Goal: Transaction & Acquisition: Purchase product/service

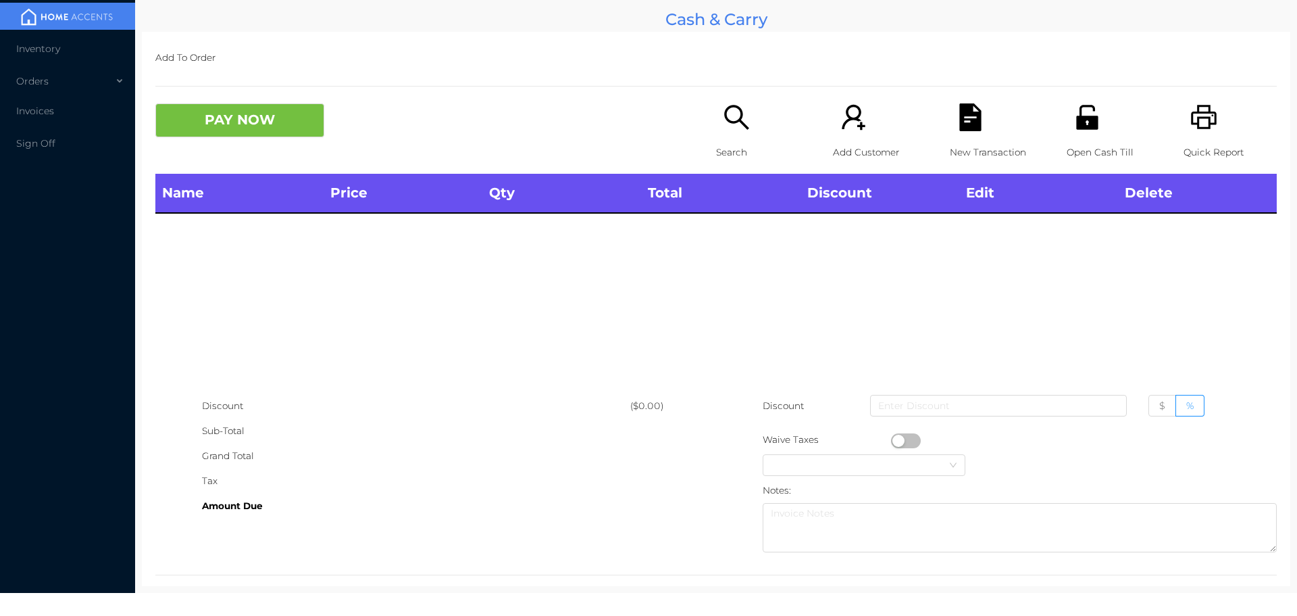
click at [1083, 126] on icon "icon: unlock" at bounding box center [1087, 117] width 22 height 24
click at [1085, 142] on p "Open Cash Till" at bounding box center [1113, 152] width 93 height 25
click at [1082, 132] on div "Open Cash Till" at bounding box center [1113, 138] width 93 height 70
click at [1074, 130] on icon "icon: unlock" at bounding box center [1088, 117] width 28 height 28
click at [1085, 133] on div "Open Cash Till" at bounding box center [1113, 138] width 93 height 70
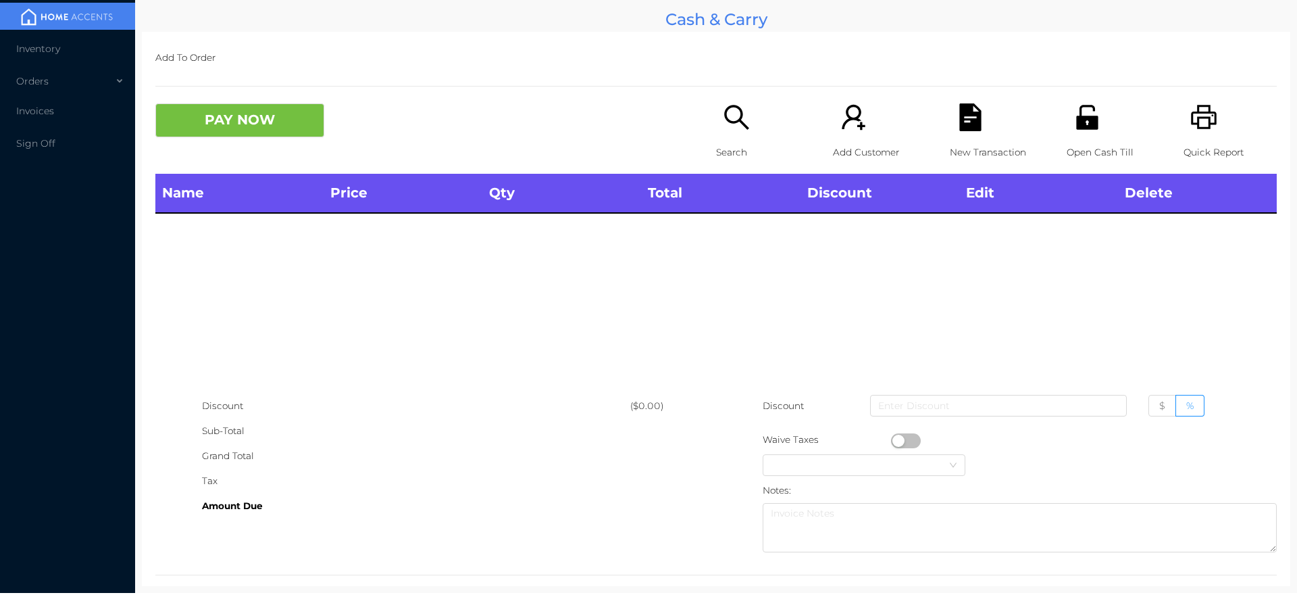
click at [1104, 130] on div "Open Cash Till" at bounding box center [1113, 138] width 93 height 70
click at [1090, 128] on icon "icon: unlock" at bounding box center [1088, 117] width 28 height 28
click at [1074, 131] on icon "icon: unlock" at bounding box center [1088, 117] width 28 height 28
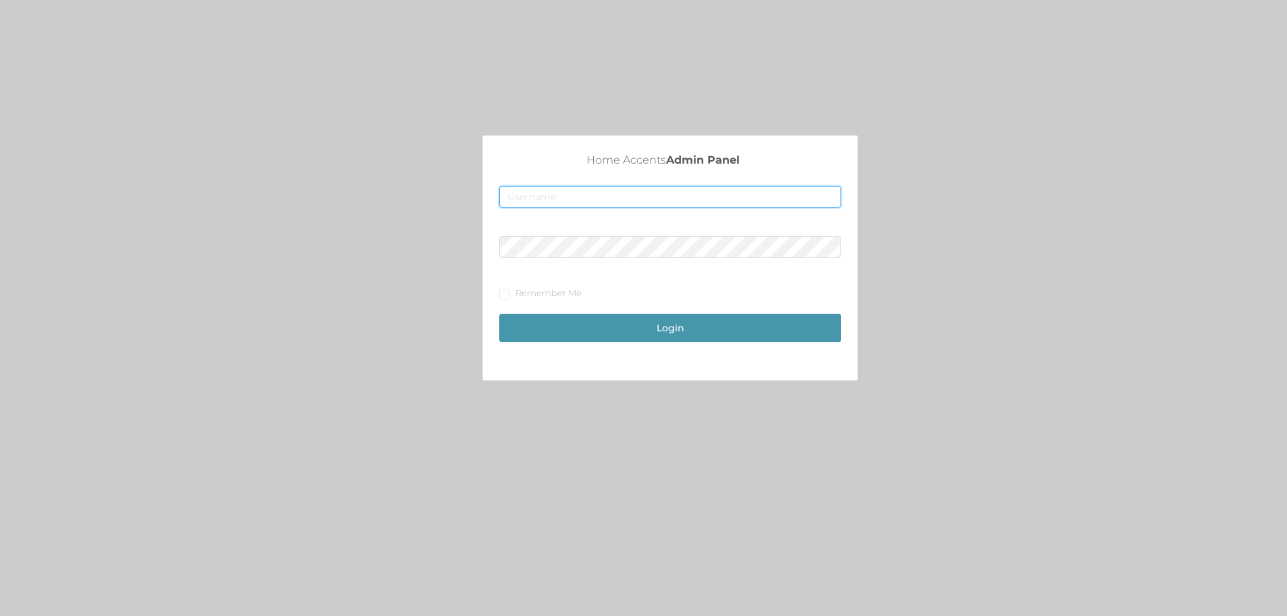
type input "merch1@accents.pw"
click at [668, 329] on button "Login" at bounding box center [670, 328] width 342 height 28
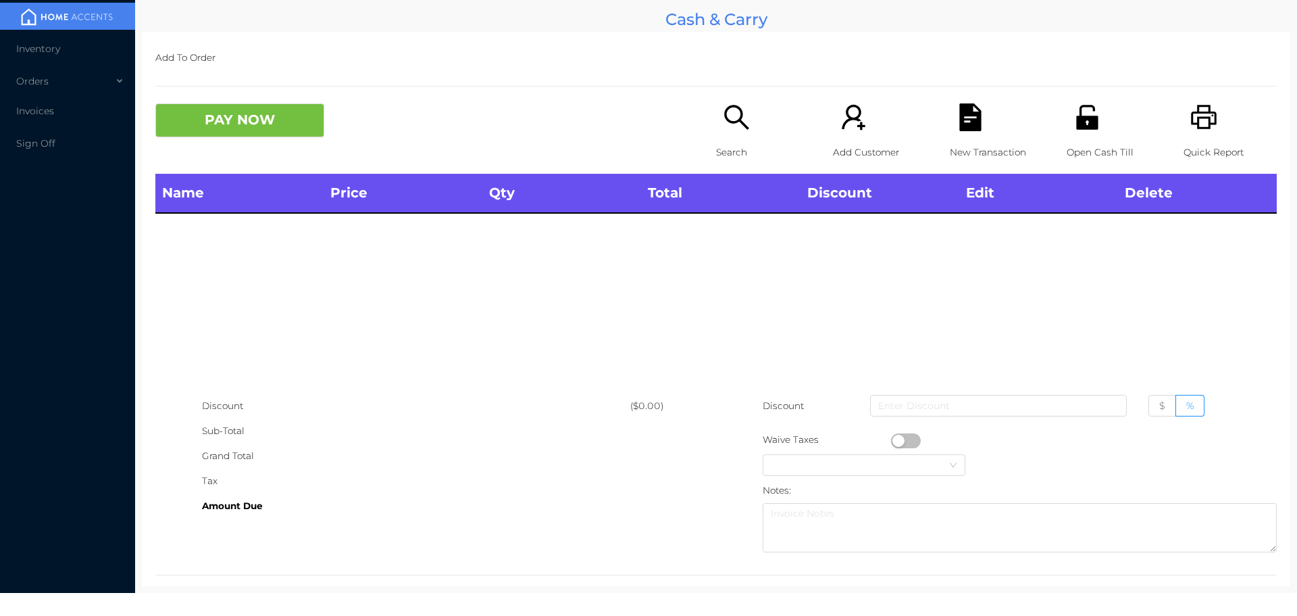
click at [1089, 127] on icon "icon: unlock" at bounding box center [1087, 117] width 22 height 24
click at [100, 41] on li "Inventory" at bounding box center [67, 48] width 135 height 27
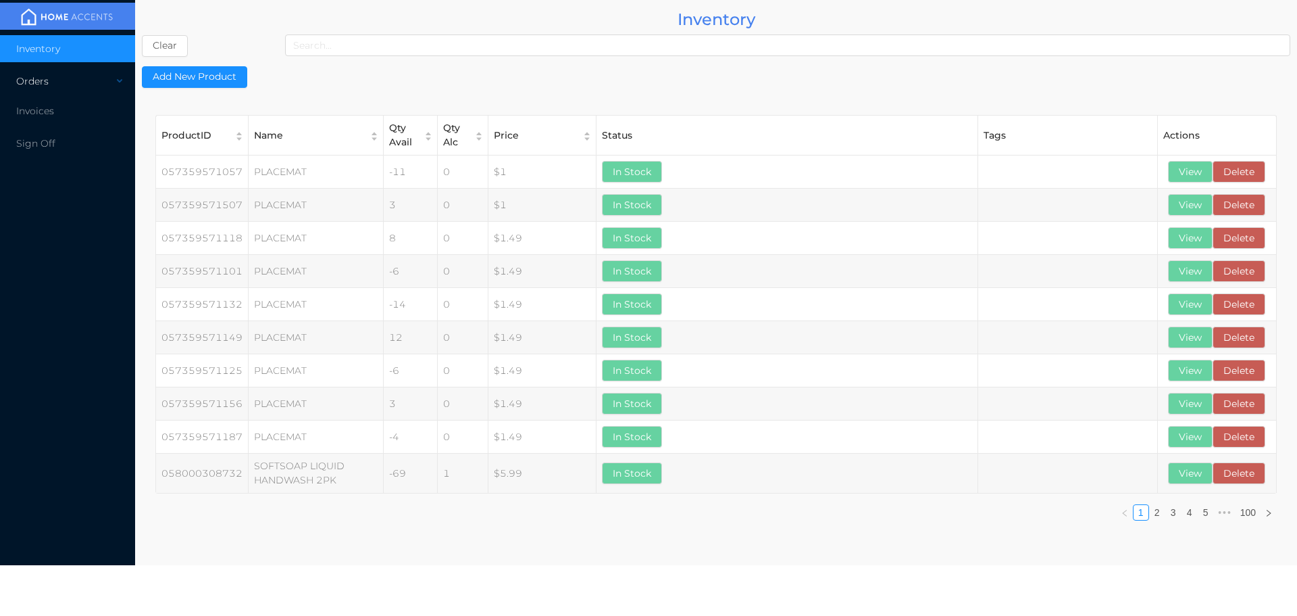
click at [119, 81] on icon at bounding box center [121, 81] width 7 height 0
click at [98, 110] on li "Cash & Carry" at bounding box center [67, 113] width 135 height 27
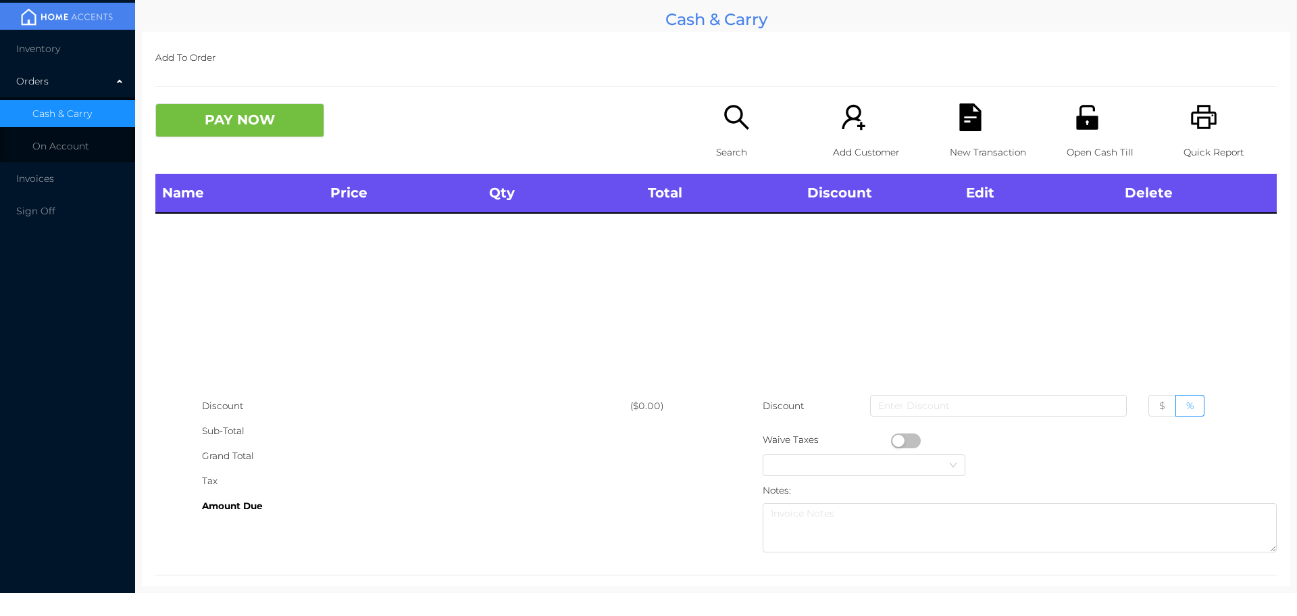
click at [105, 47] on li "Inventory" at bounding box center [67, 48] width 135 height 27
click at [1088, 112] on icon "icon: unlock" at bounding box center [1088, 117] width 28 height 28
click at [1084, 114] on icon "icon: unlock" at bounding box center [1088, 117] width 28 height 28
click at [1202, 144] on p "Quick Report" at bounding box center [1230, 152] width 93 height 25
click at [1083, 140] on p "Open Cash Till" at bounding box center [1113, 152] width 93 height 25
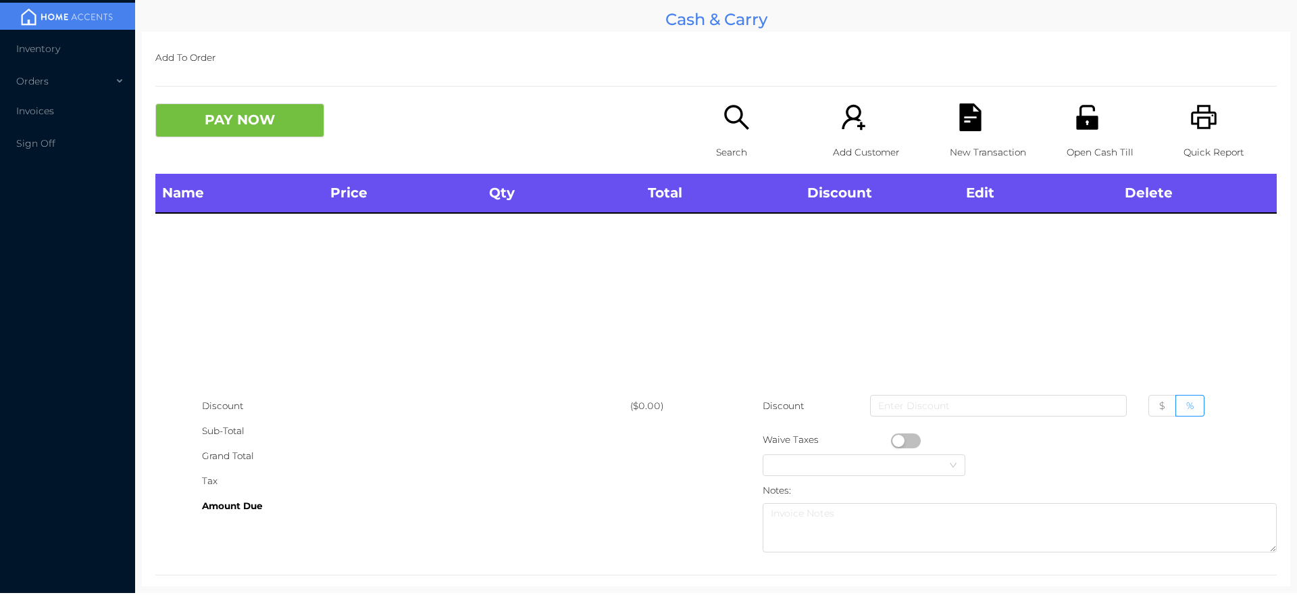
click at [717, 133] on div "Search" at bounding box center [762, 138] width 93 height 70
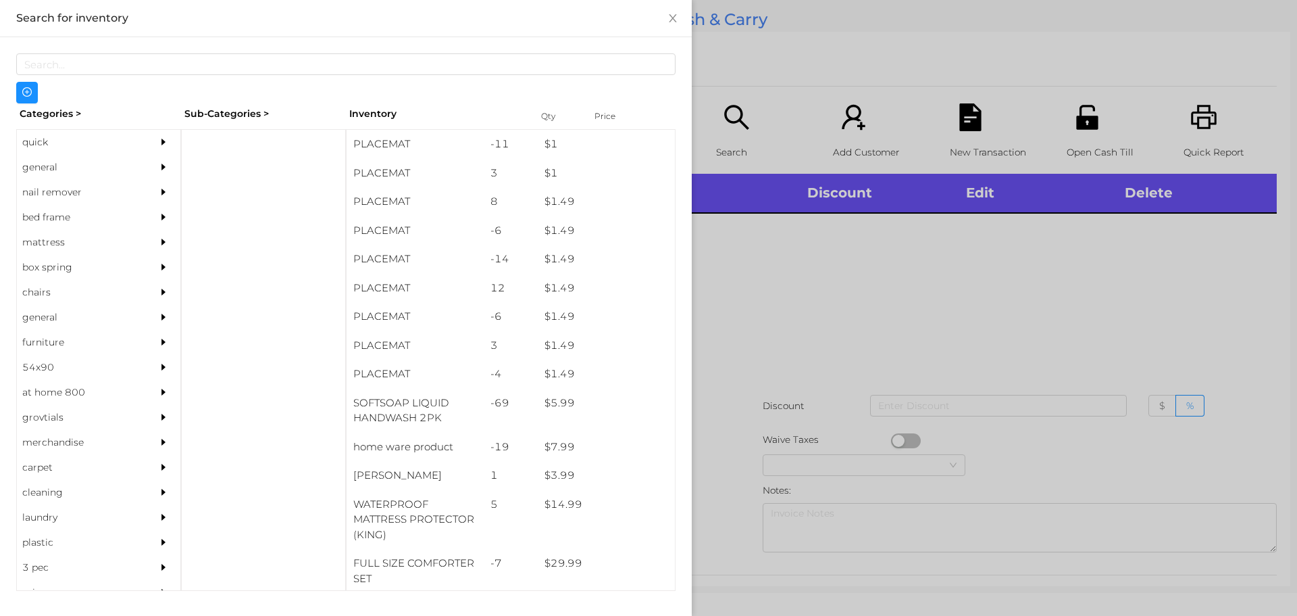
click at [36, 171] on div "general" at bounding box center [78, 167] width 123 height 25
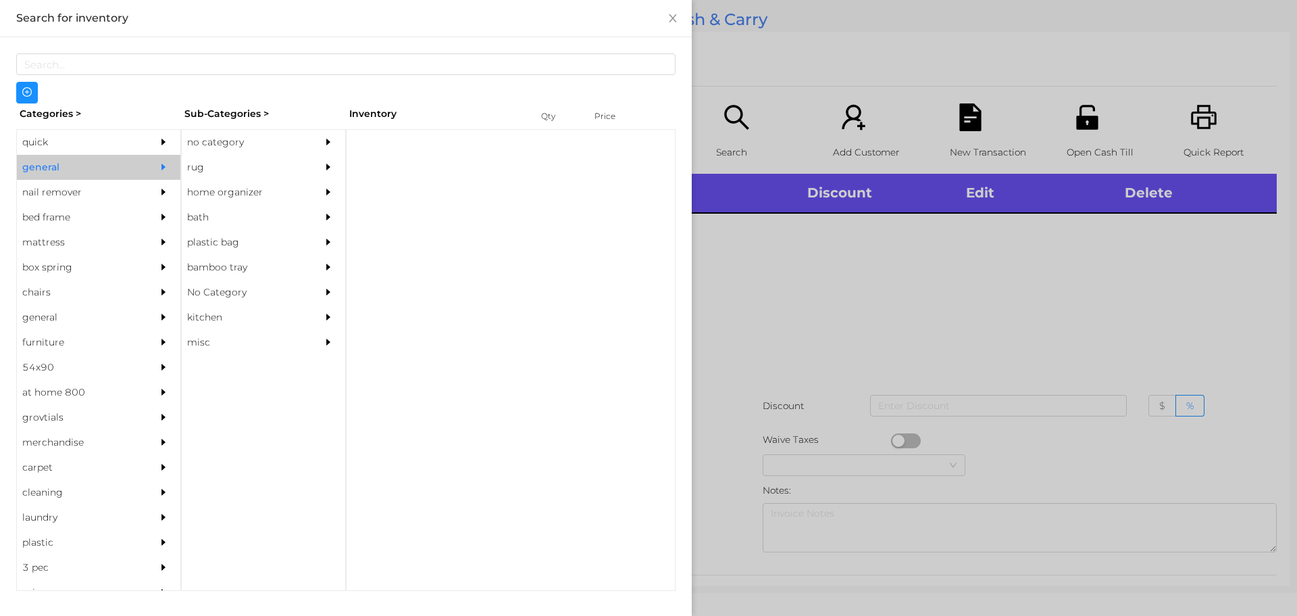
click at [222, 143] on div "no category" at bounding box center [243, 142] width 123 height 25
click at [265, 145] on div "no category" at bounding box center [243, 142] width 123 height 25
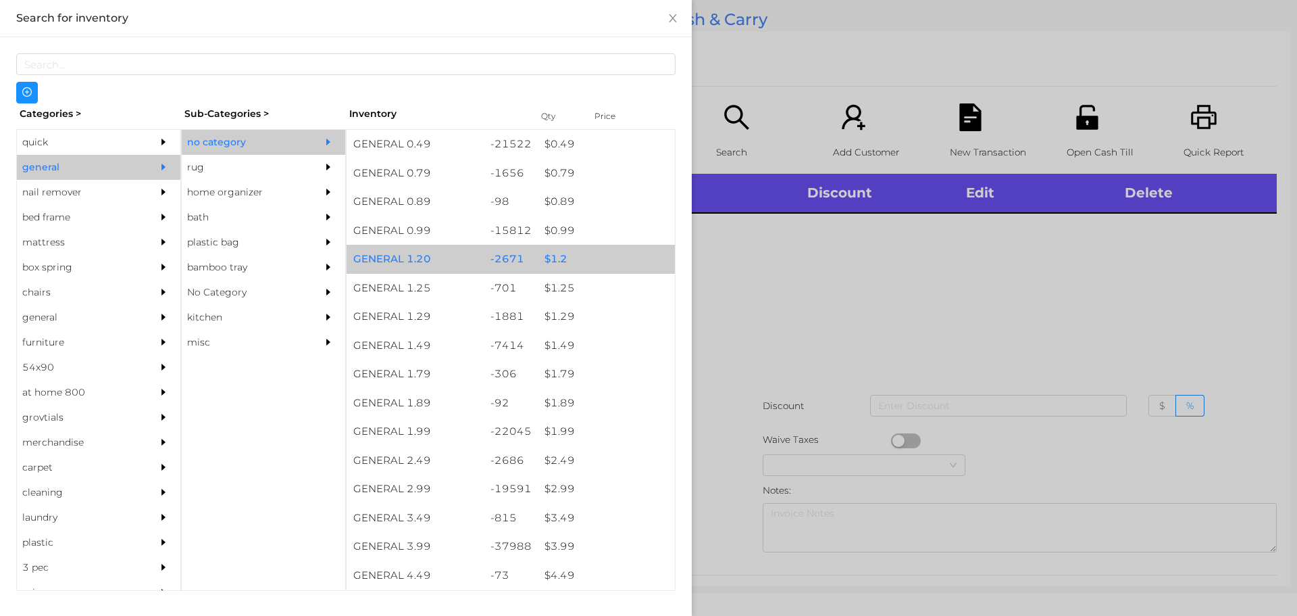
click at [564, 258] on div "$ 1.2" at bounding box center [606, 259] width 137 height 29
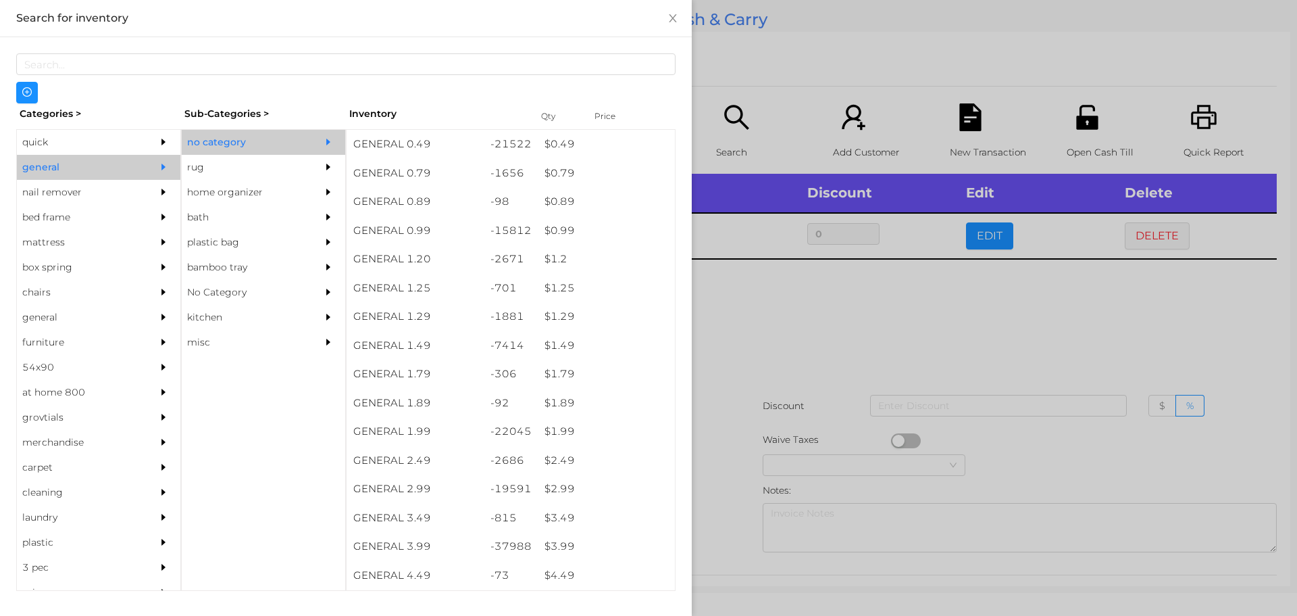
click at [815, 362] on div at bounding box center [648, 308] width 1297 height 616
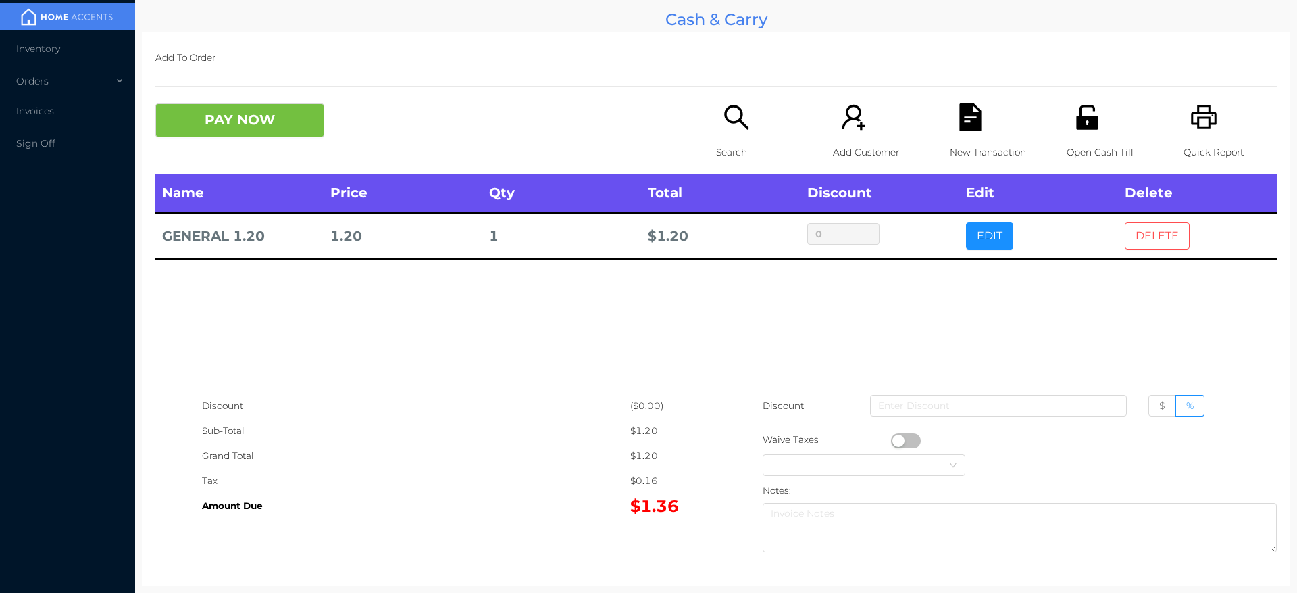
click at [1177, 239] on button "DELETE" at bounding box center [1157, 235] width 65 height 27
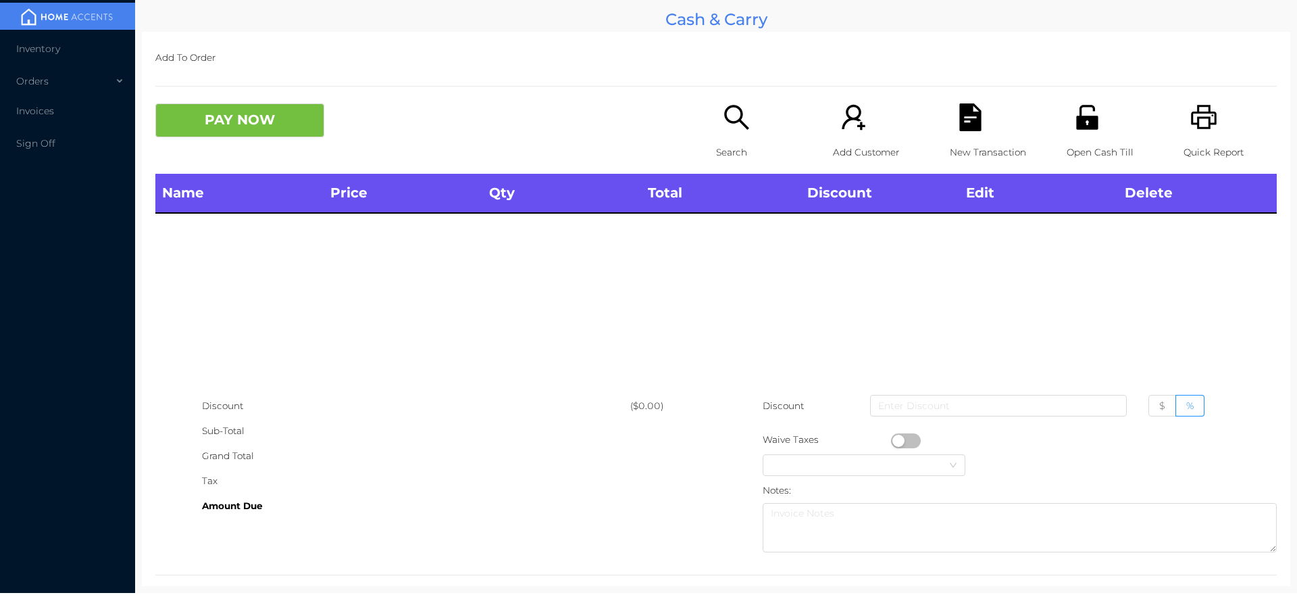
click at [740, 137] on div "Search" at bounding box center [762, 138] width 93 height 70
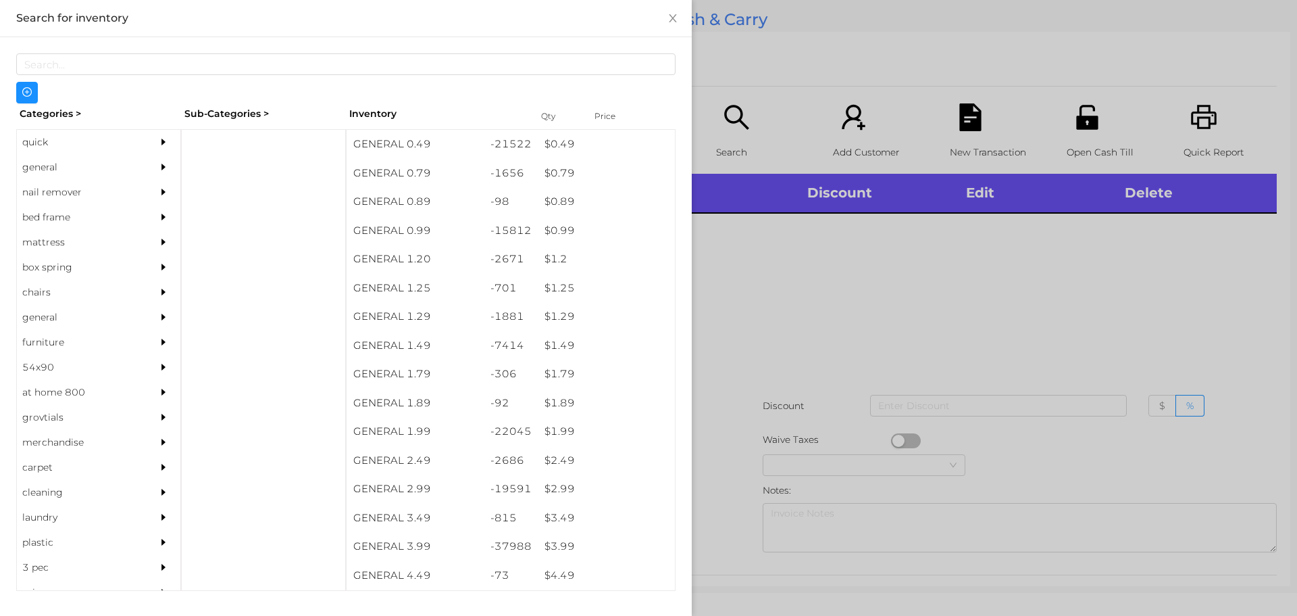
click at [46, 163] on div "general" at bounding box center [78, 167] width 123 height 25
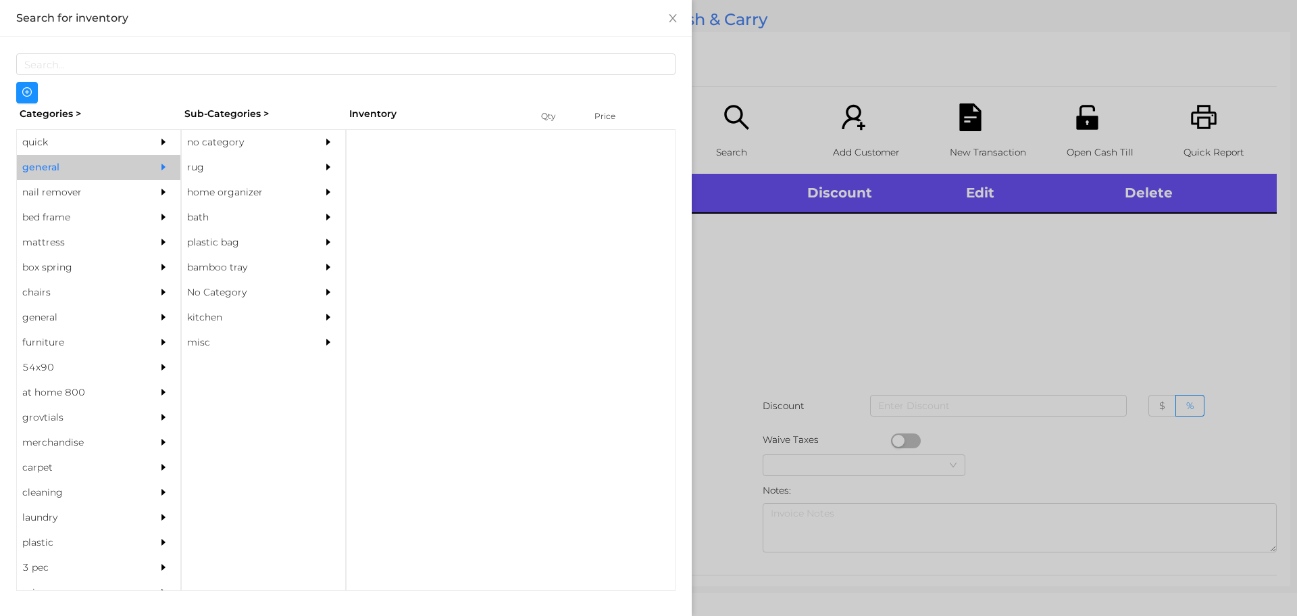
click at [194, 163] on div "rug" at bounding box center [243, 167] width 123 height 25
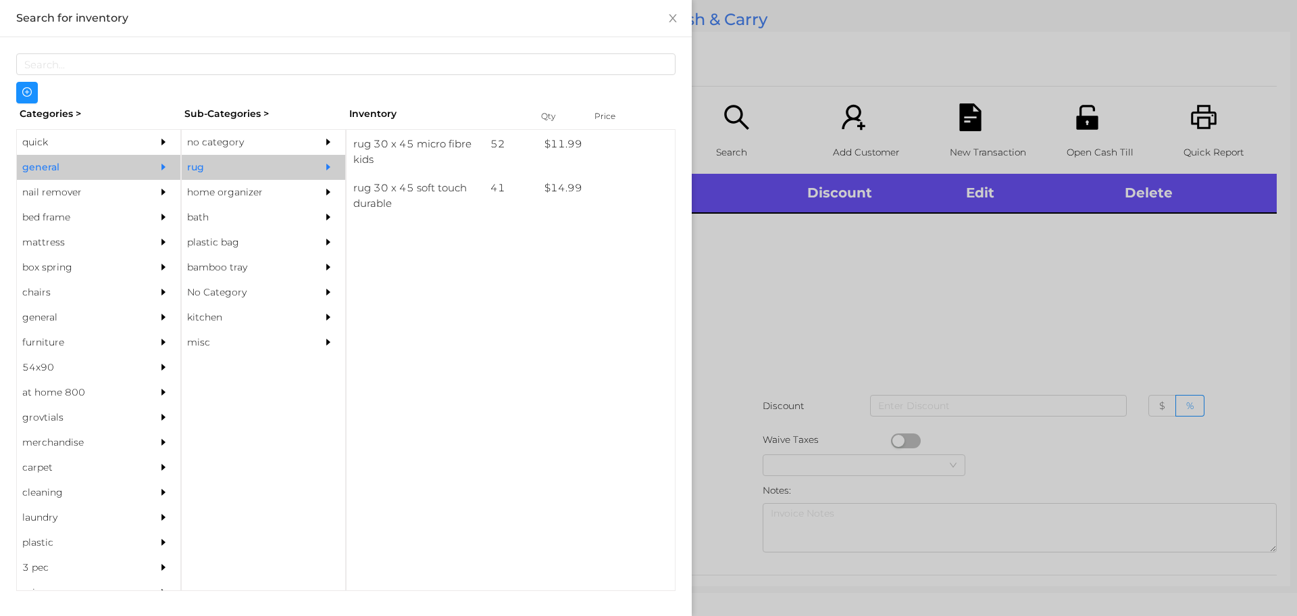
click at [224, 143] on div "no category" at bounding box center [243, 142] width 123 height 25
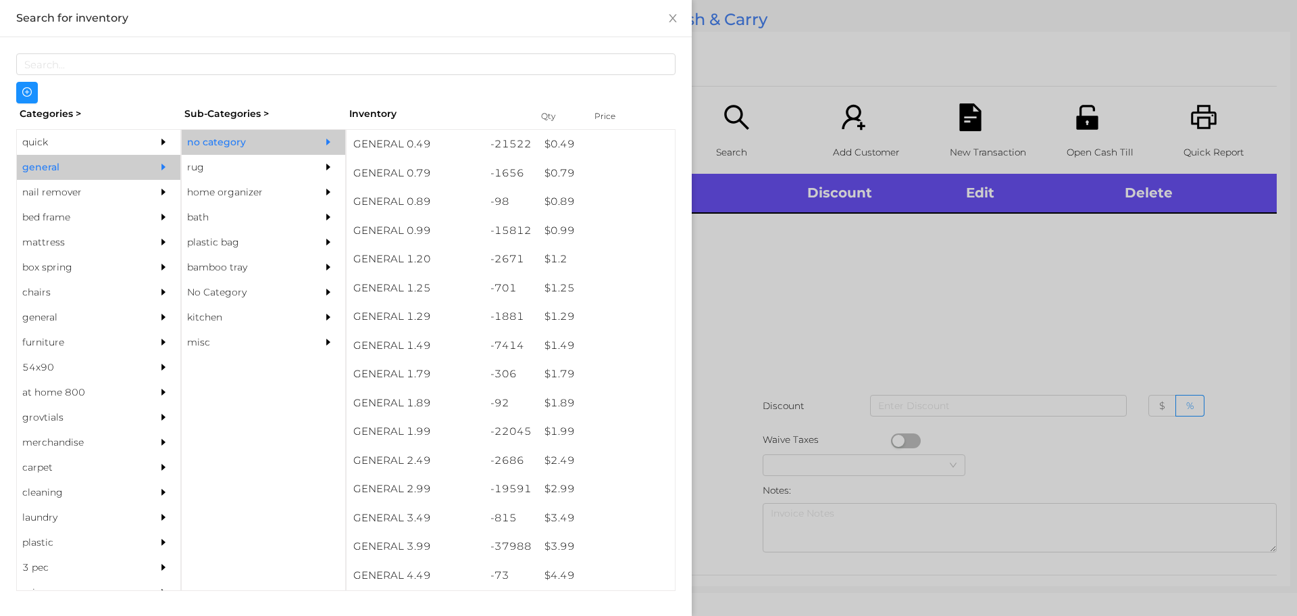
click at [224, 241] on div "plastic bag" at bounding box center [243, 242] width 123 height 25
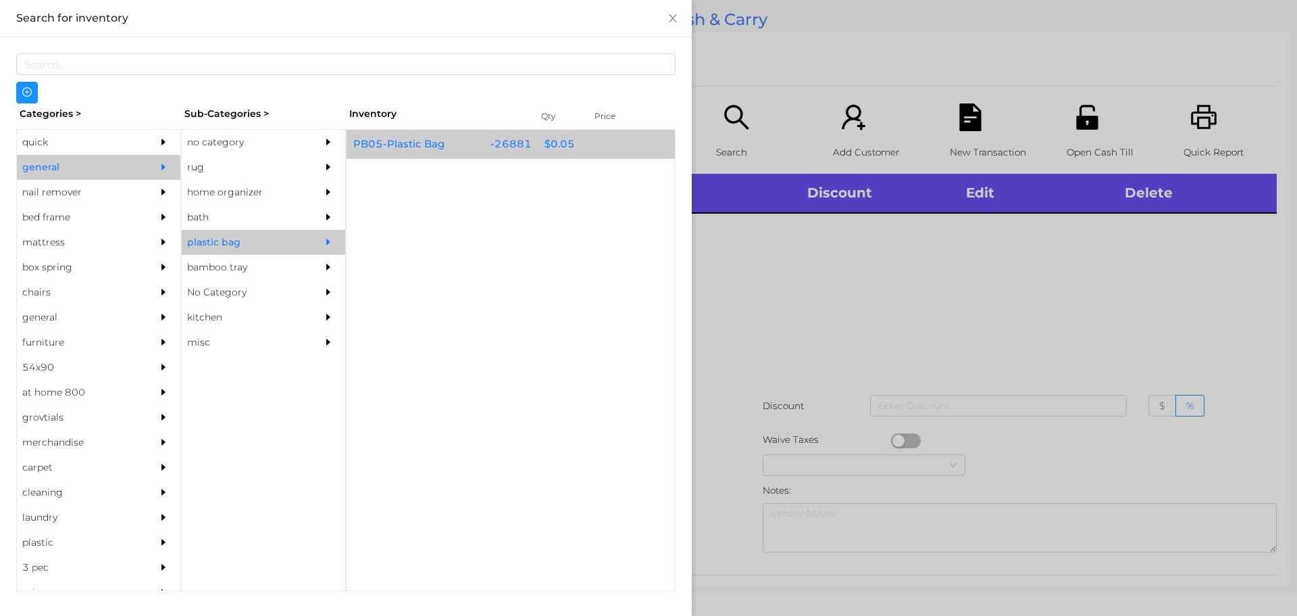
click at [534, 145] on div "-26881" at bounding box center [511, 144] width 55 height 29
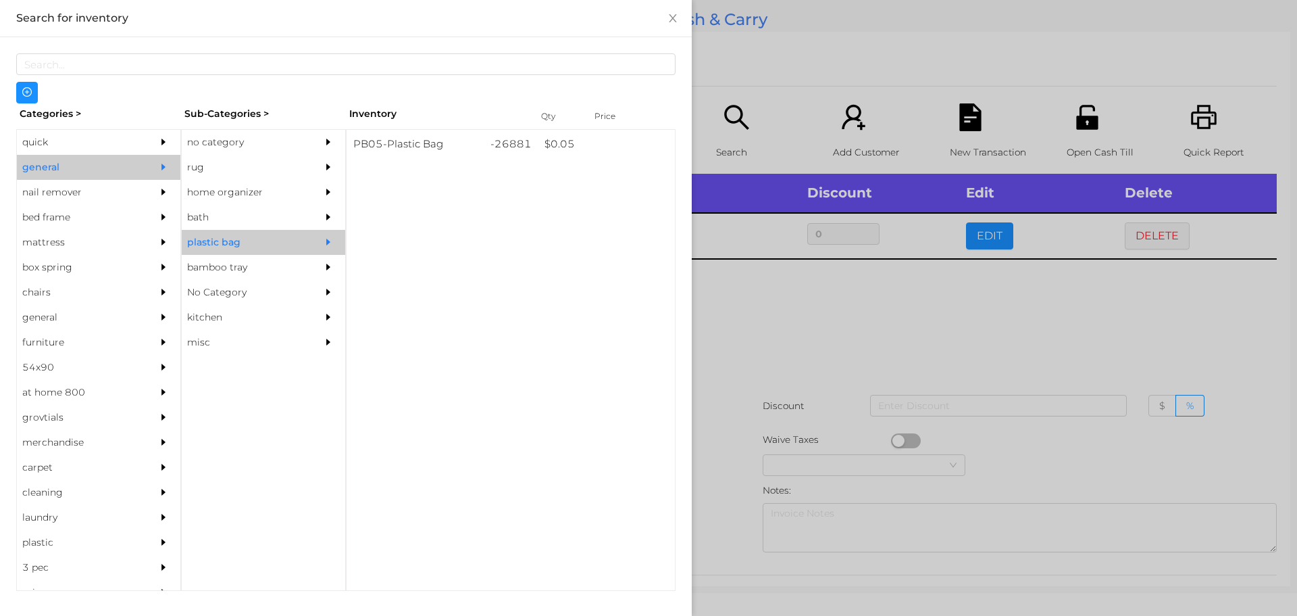
click at [1158, 294] on div at bounding box center [648, 308] width 1297 height 616
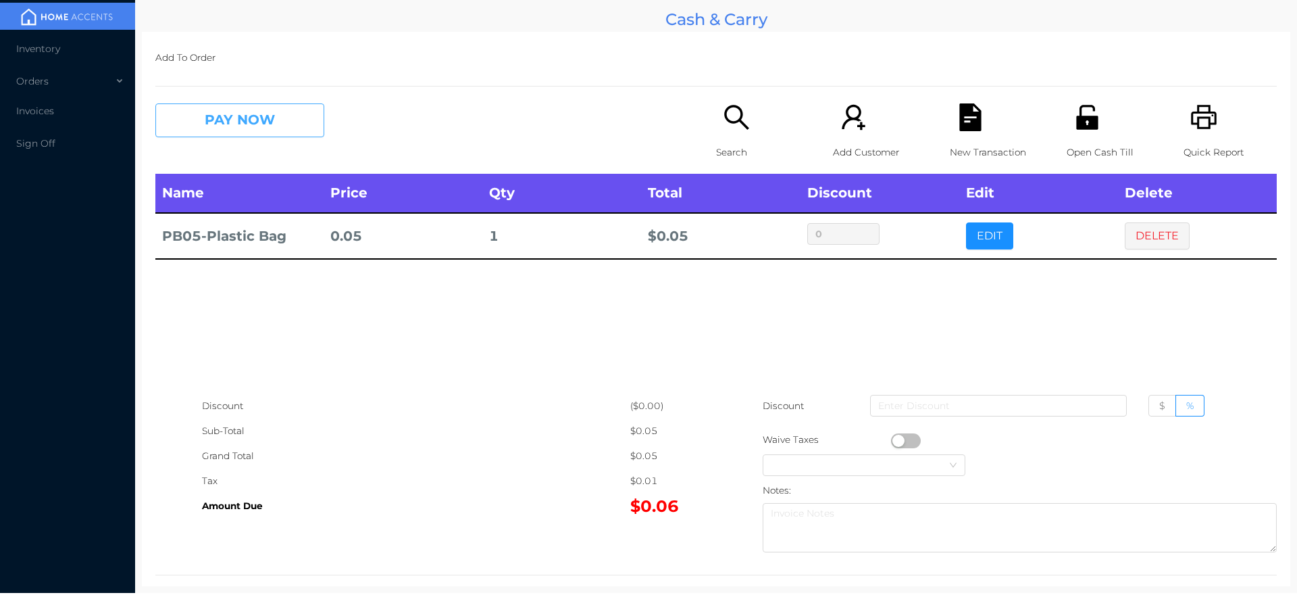
click at [291, 121] on button "PAY NOW" at bounding box center [239, 120] width 169 height 34
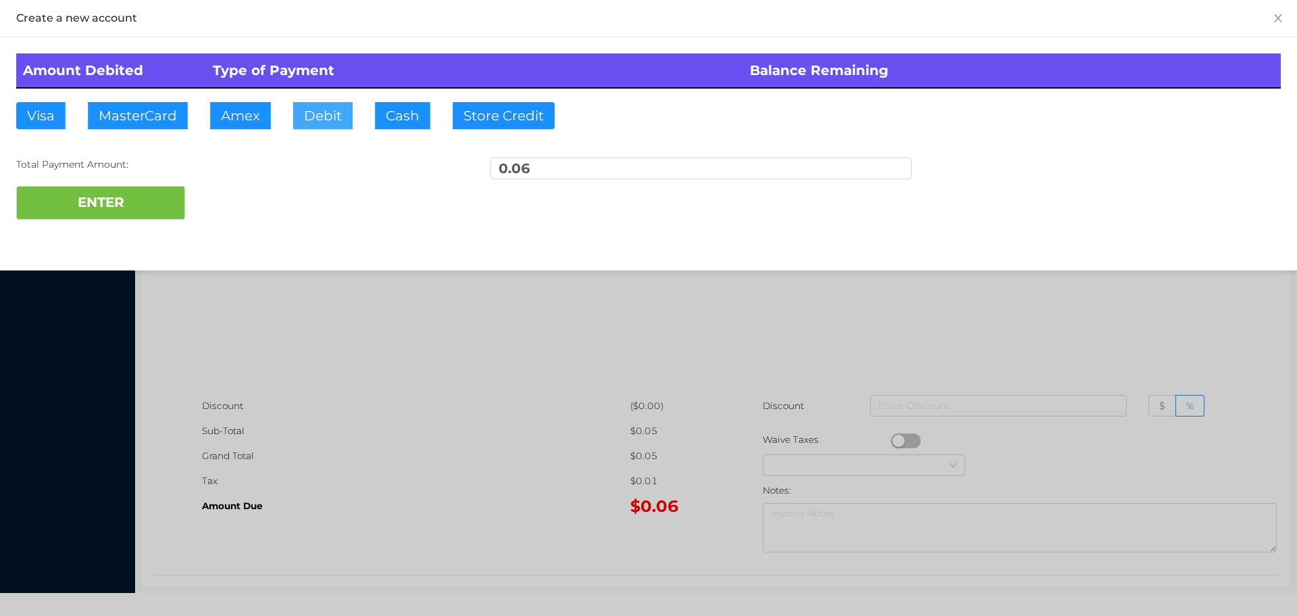
click at [322, 114] on button "Debit" at bounding box center [322, 115] width 59 height 27
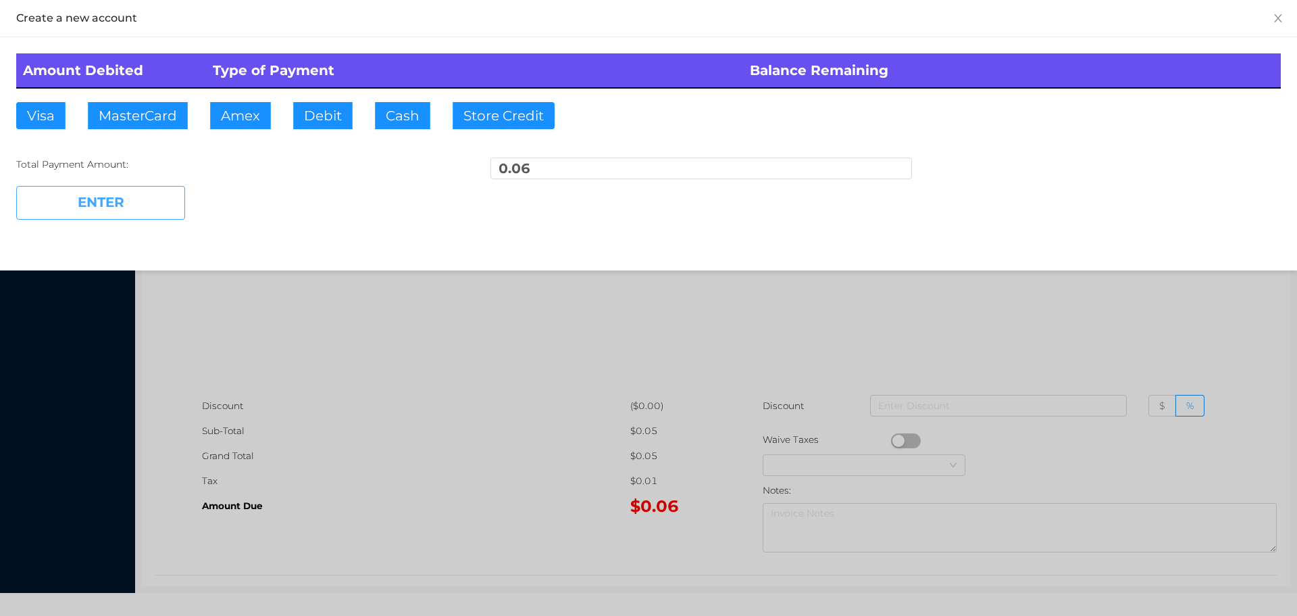
click at [150, 197] on button "ENTER" at bounding box center [100, 203] width 169 height 34
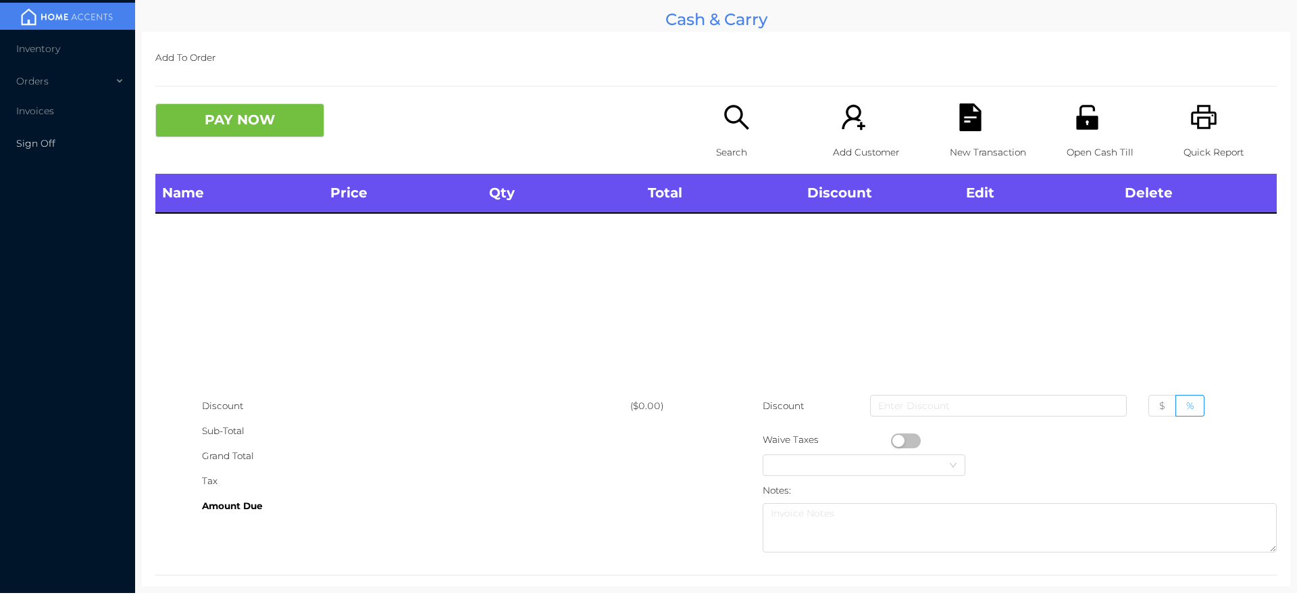
click at [43, 145] on span "Sign Off" at bounding box center [35, 143] width 39 height 12
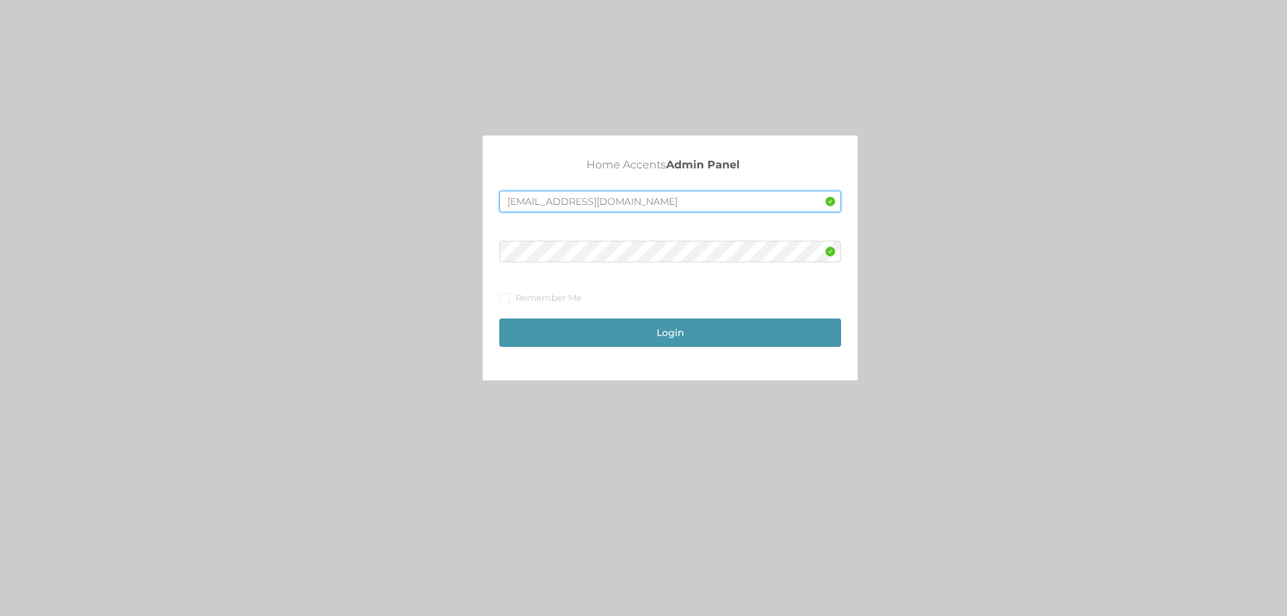
click at [545, 207] on input "merch2@accents.pw" at bounding box center [670, 202] width 342 height 22
type input "[EMAIL_ADDRESS][DOMAIN_NAME]"
click at [615, 334] on button "Login" at bounding box center [670, 332] width 342 height 28
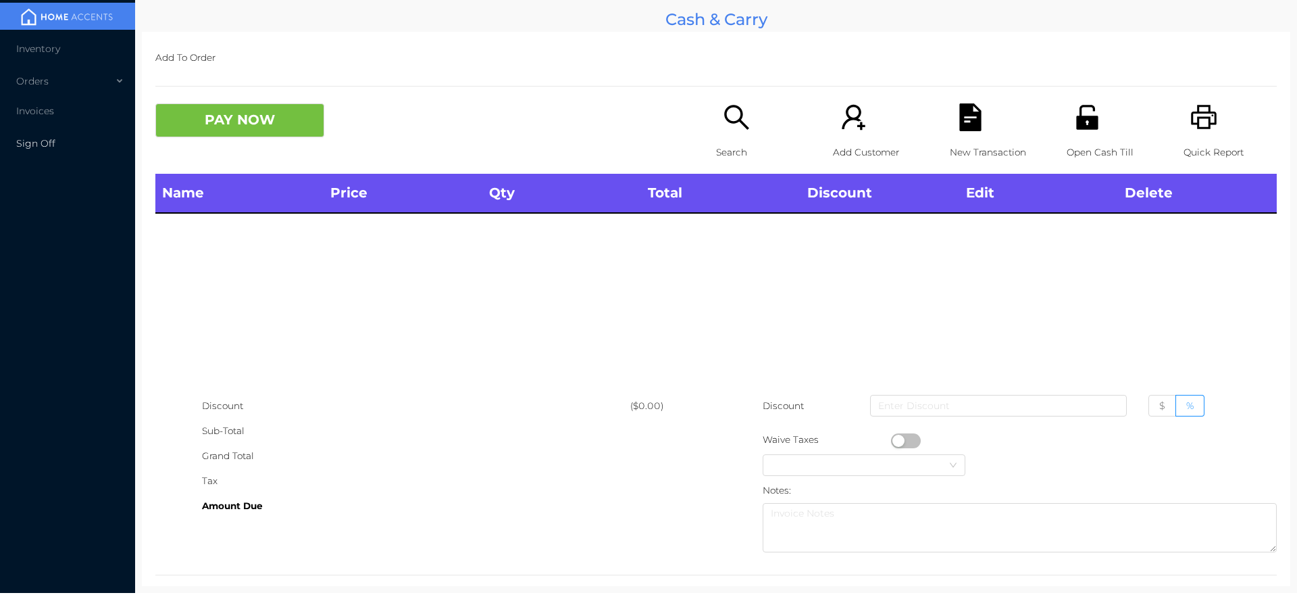
click at [49, 140] on span "Sign Off" at bounding box center [35, 143] width 39 height 12
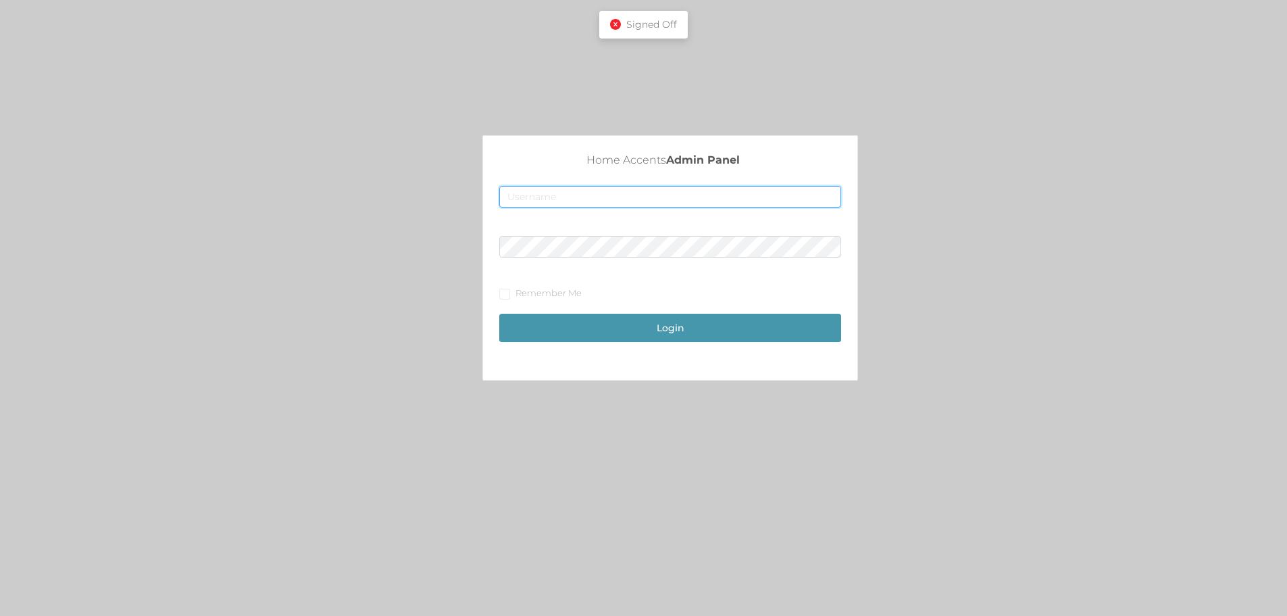
type input "[EMAIL_ADDRESS][DOMAIN_NAME]"
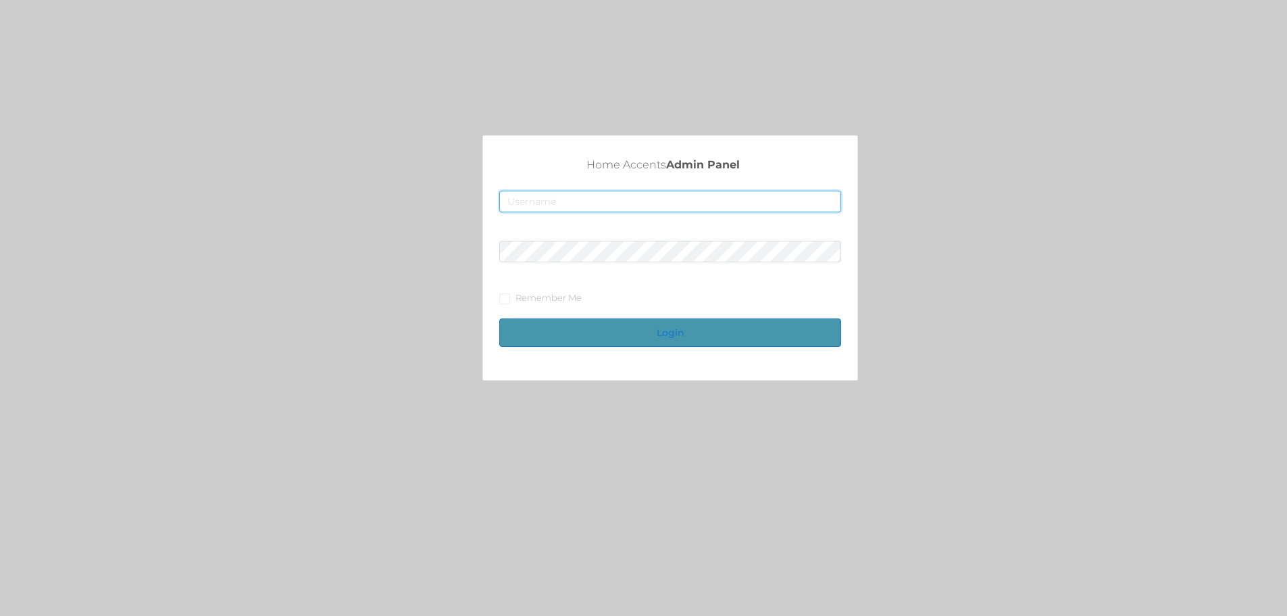
type input "[EMAIL_ADDRESS][DOMAIN_NAME]"
click at [697, 332] on button "Login" at bounding box center [670, 332] width 342 height 28
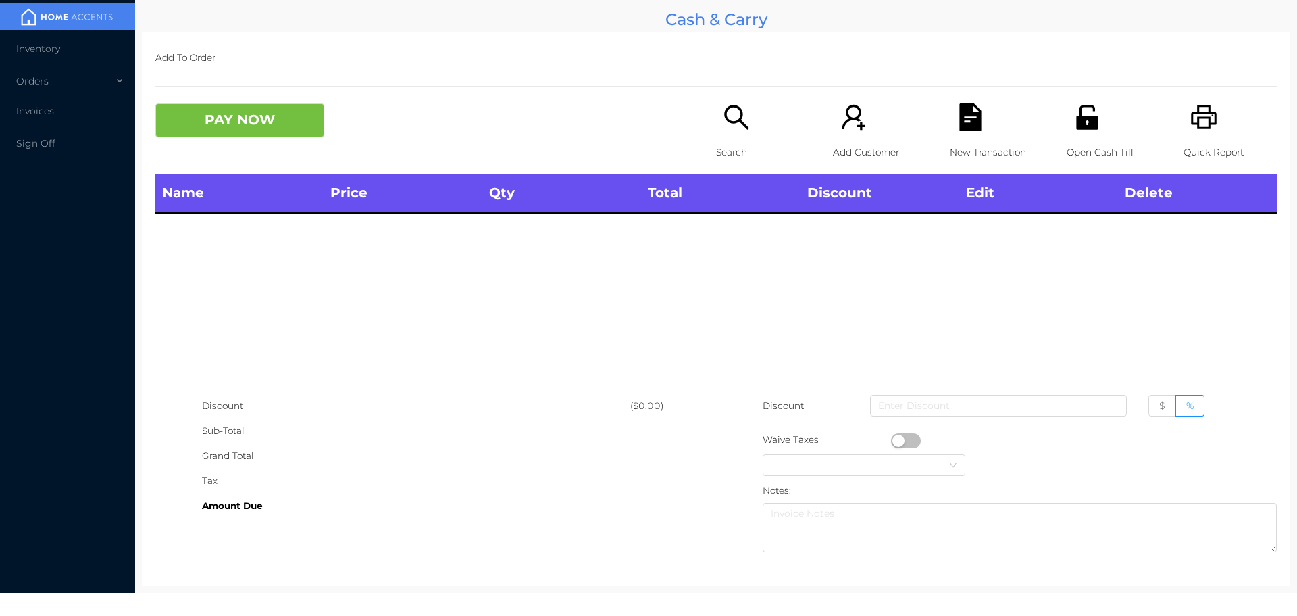
click at [730, 116] on icon "icon: search" at bounding box center [737, 117] width 28 height 28
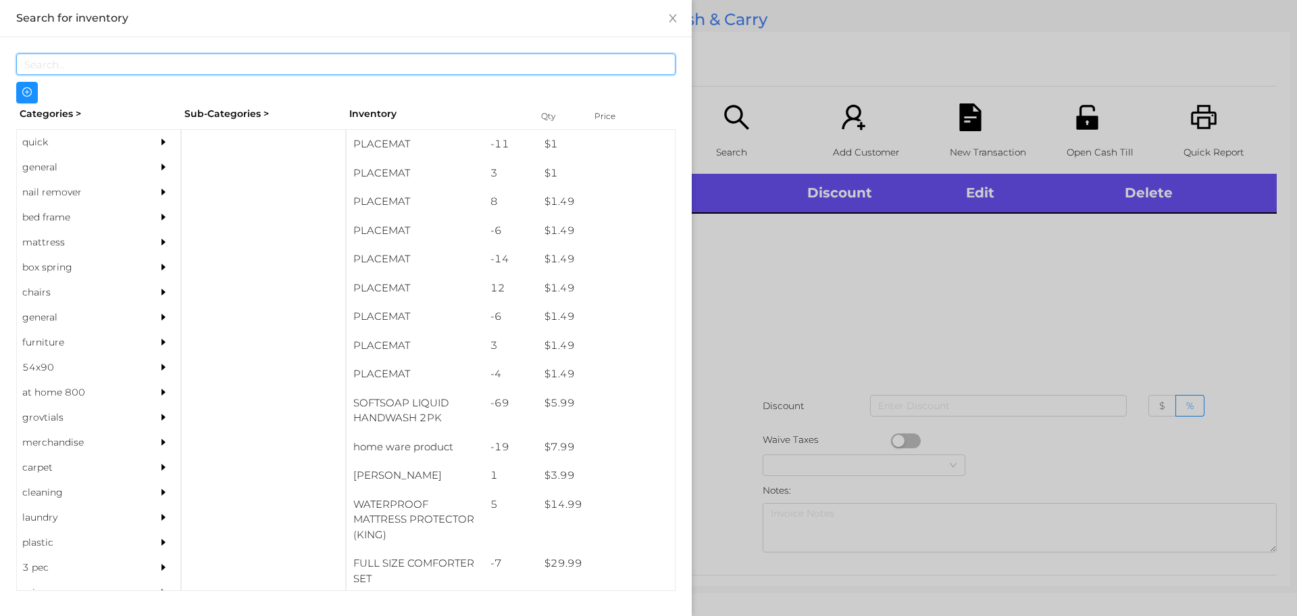
click at [414, 59] on input "text" at bounding box center [346, 64] width 660 height 22
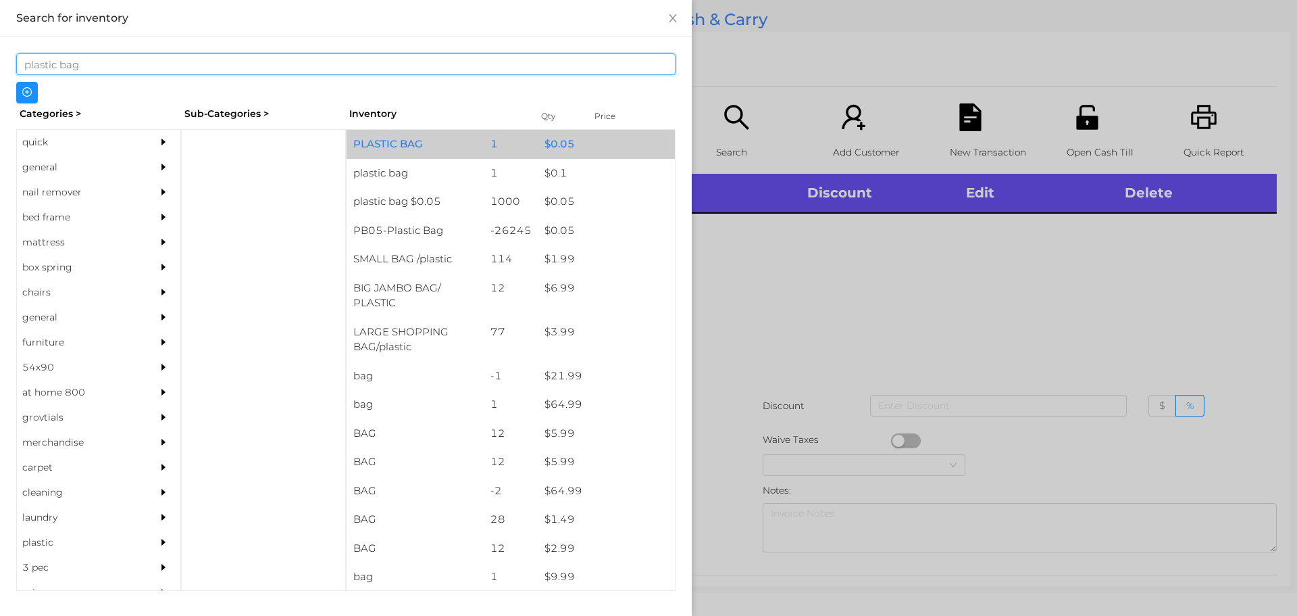
type input "plastic bag"
click at [472, 151] on div "PLASTIC BAG" at bounding box center [415, 144] width 137 height 29
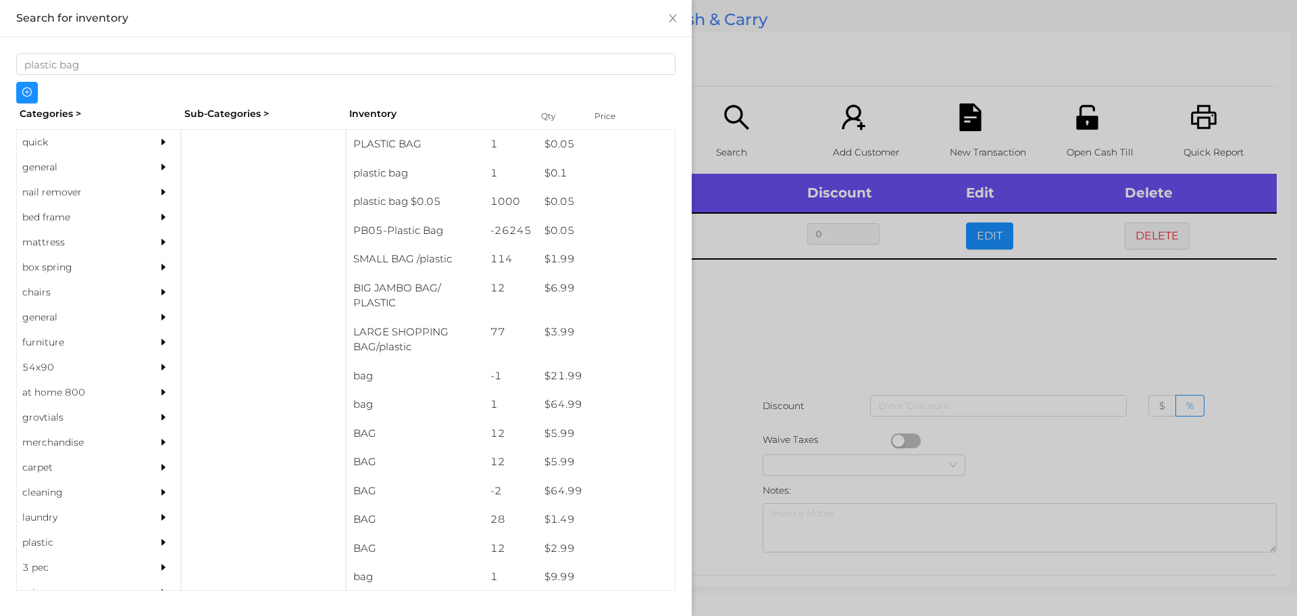
click at [806, 308] on div at bounding box center [648, 308] width 1297 height 616
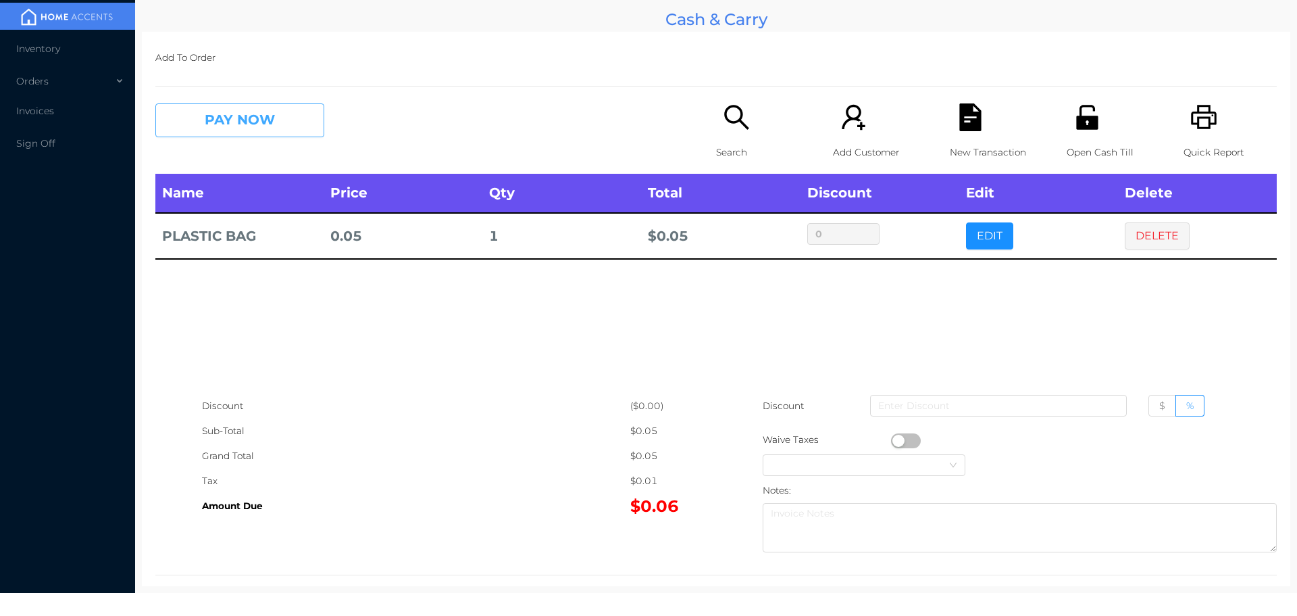
click at [303, 118] on button "PAY NOW" at bounding box center [239, 120] width 169 height 34
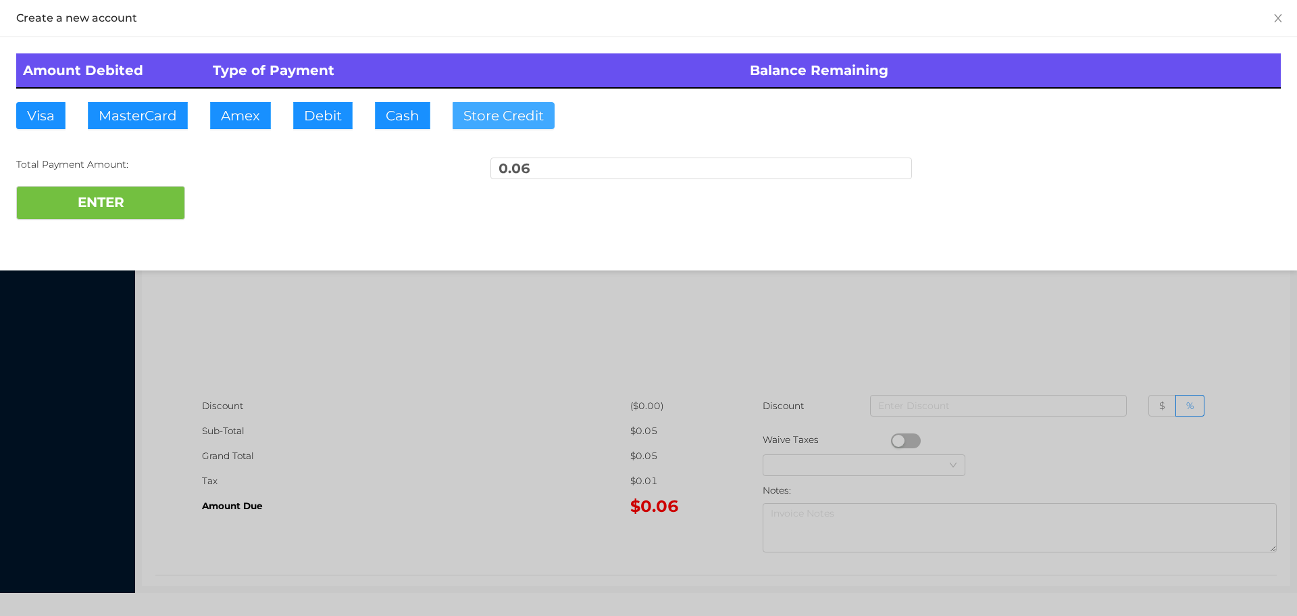
click at [487, 122] on button "Store Credit" at bounding box center [504, 115] width 102 height 27
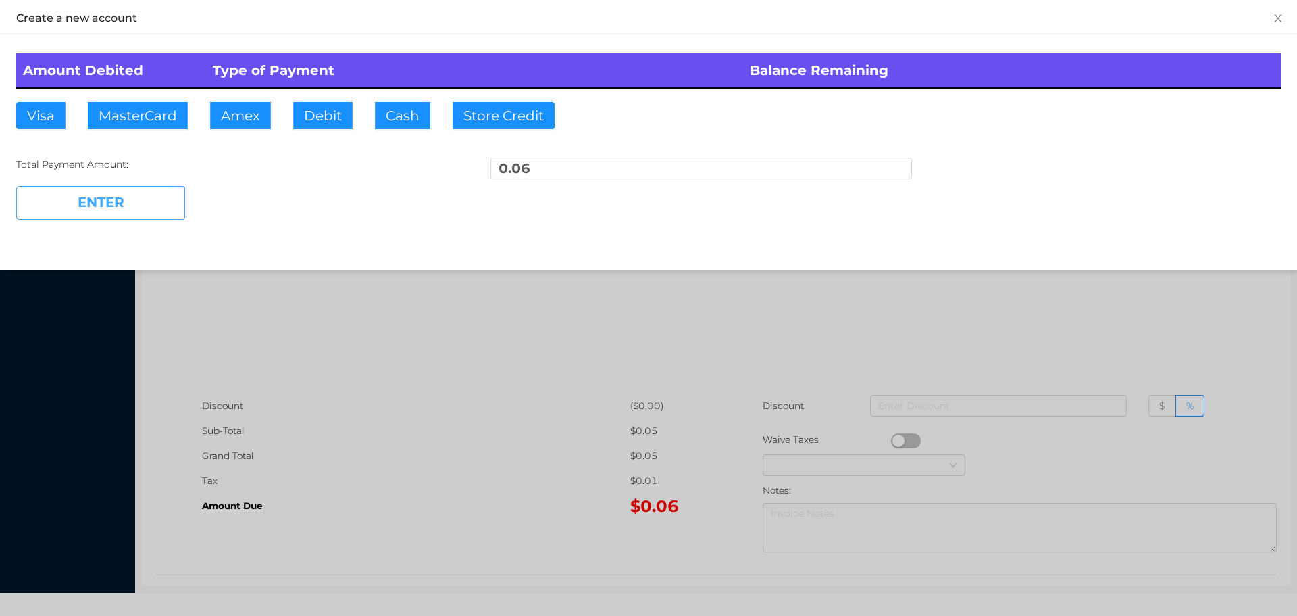
click at [170, 201] on button "ENTER" at bounding box center [100, 203] width 169 height 34
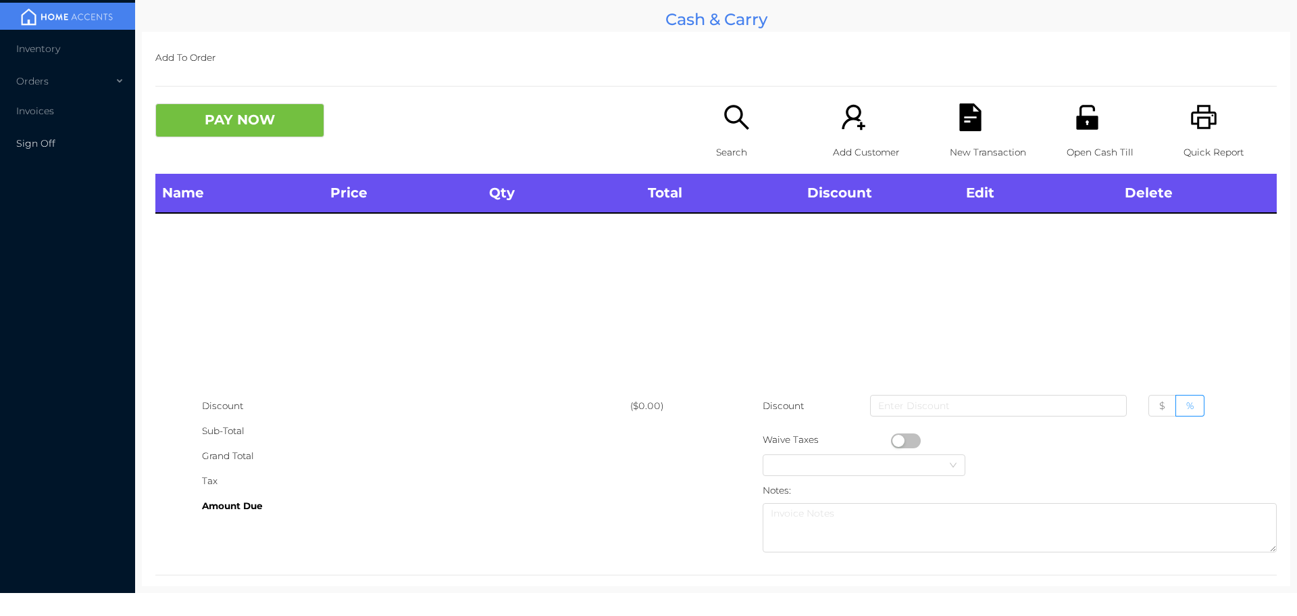
click at [55, 141] on li "Sign Off" at bounding box center [67, 143] width 135 height 27
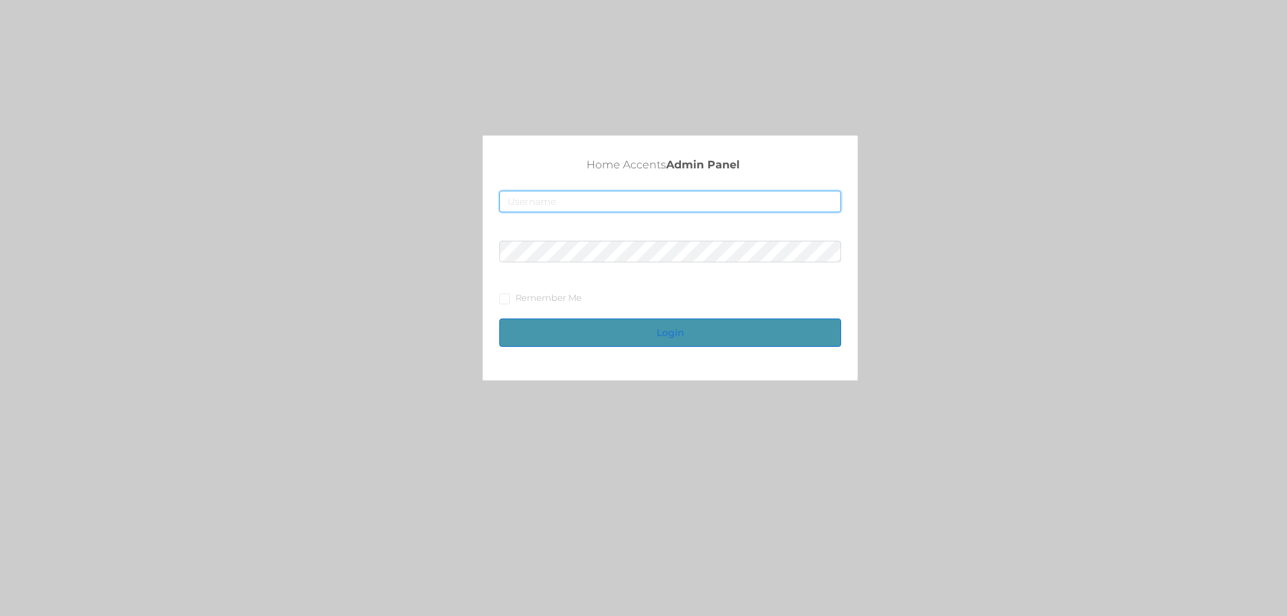
type input "[EMAIL_ADDRESS][DOMAIN_NAME]"
click at [734, 328] on button "Login" at bounding box center [670, 332] width 342 height 28
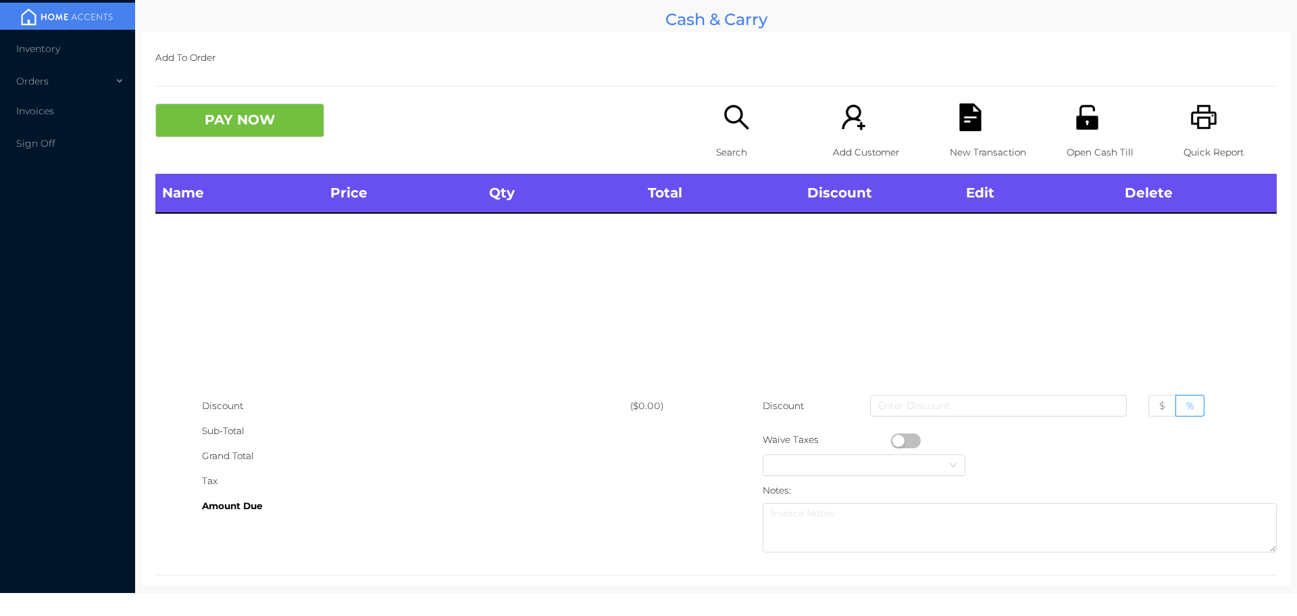
click at [731, 112] on icon "icon: search" at bounding box center [737, 117] width 28 height 28
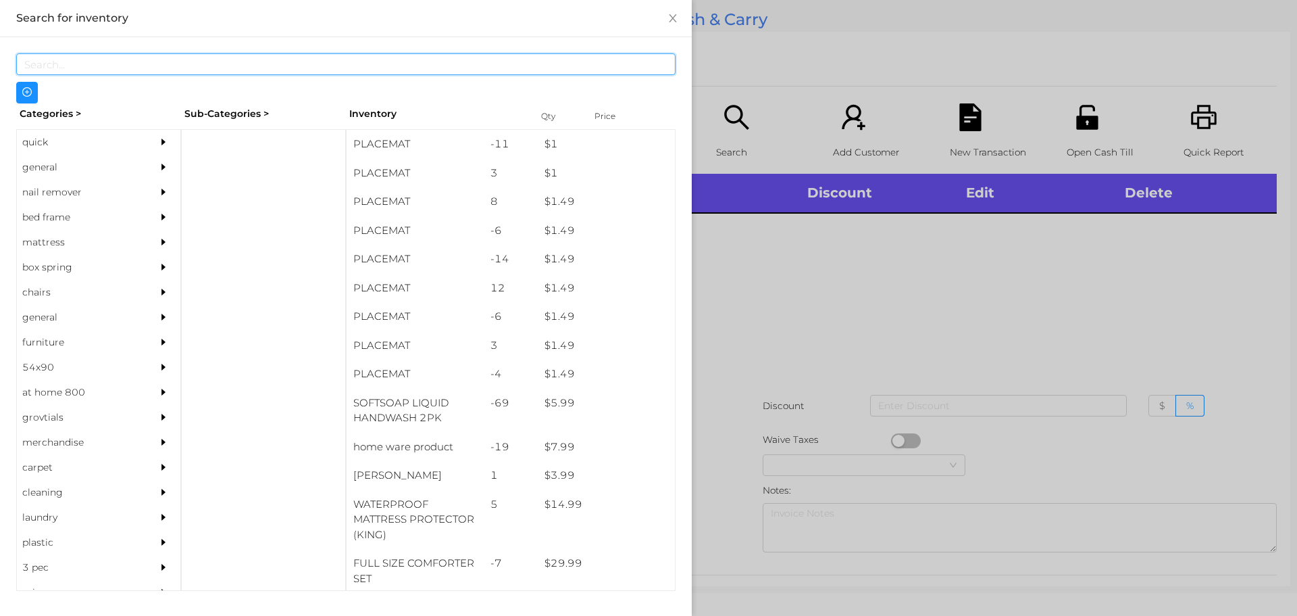
click at [279, 68] on input "text" at bounding box center [346, 64] width 660 height 22
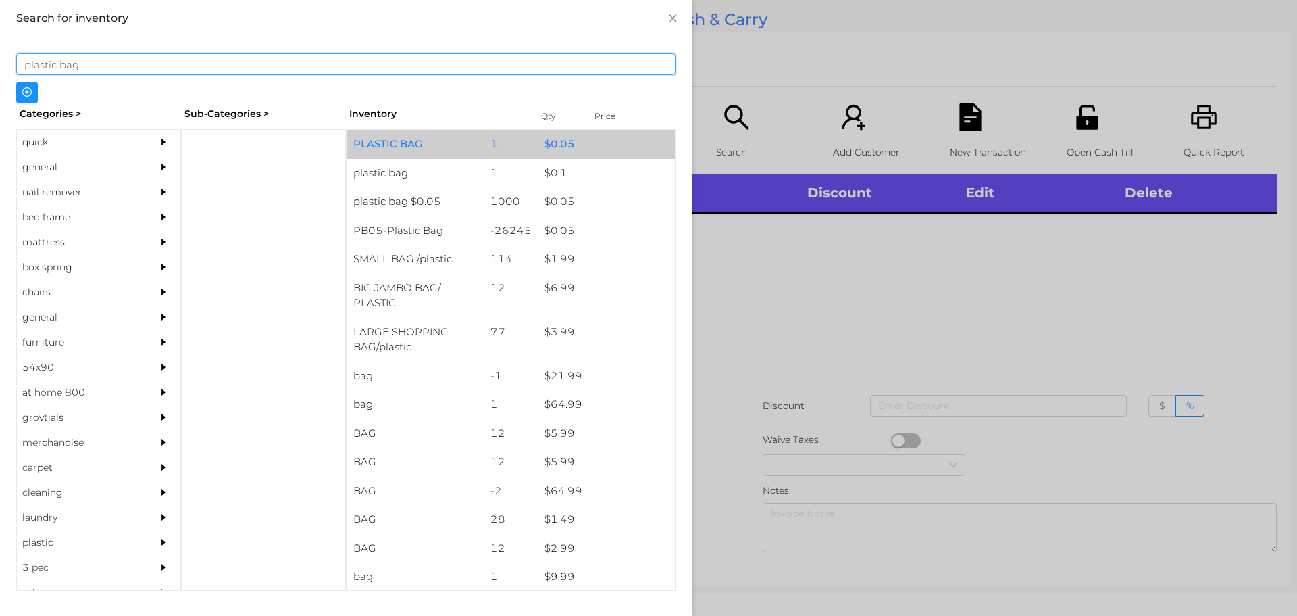
type input "plastic bag"
click at [443, 137] on div "PLASTIC BAG" at bounding box center [415, 144] width 137 height 29
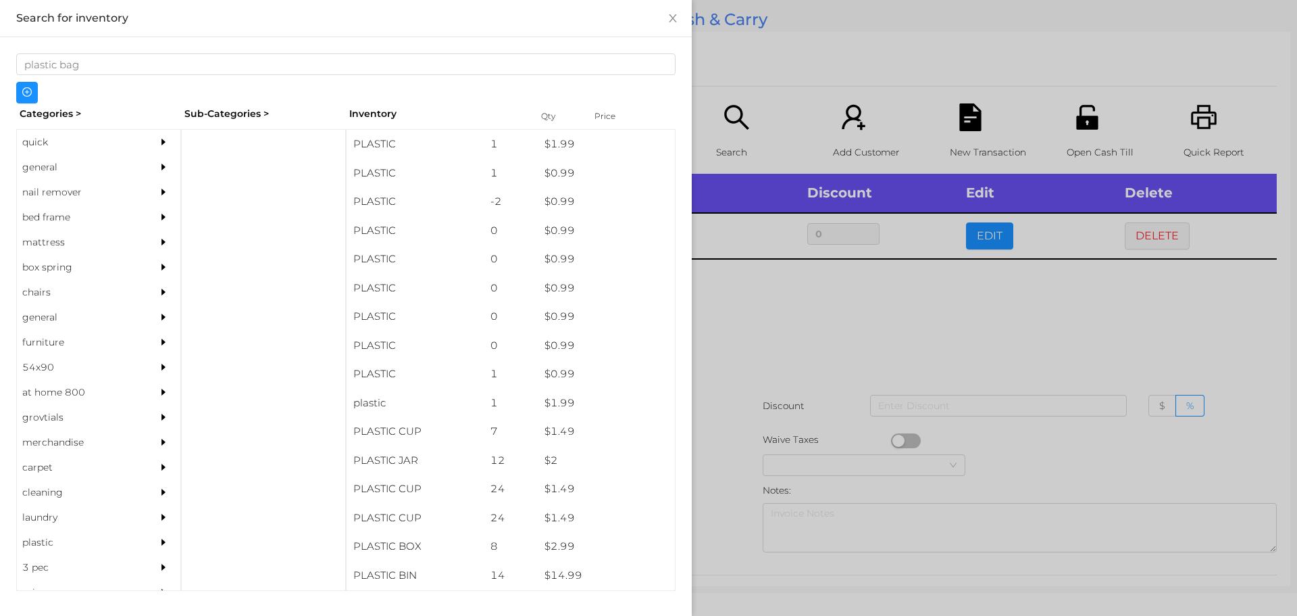
click at [799, 290] on div at bounding box center [648, 308] width 1297 height 616
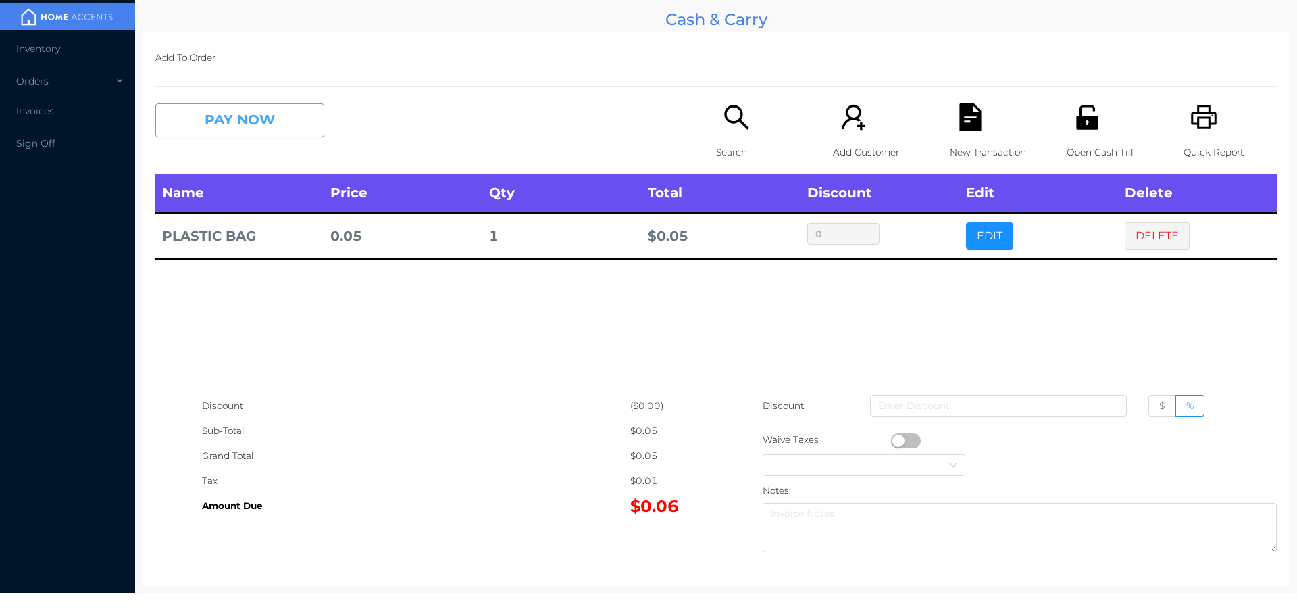
click at [283, 124] on button "PAY NOW" at bounding box center [239, 120] width 169 height 34
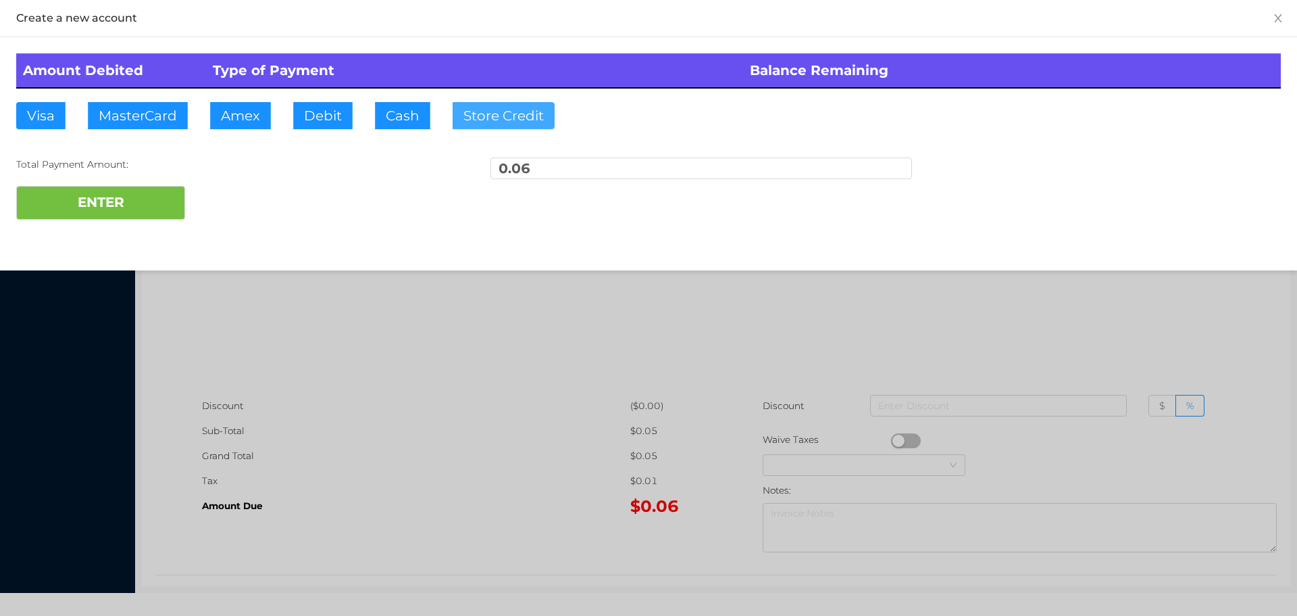
click at [520, 119] on button "Store Credit" at bounding box center [504, 115] width 102 height 27
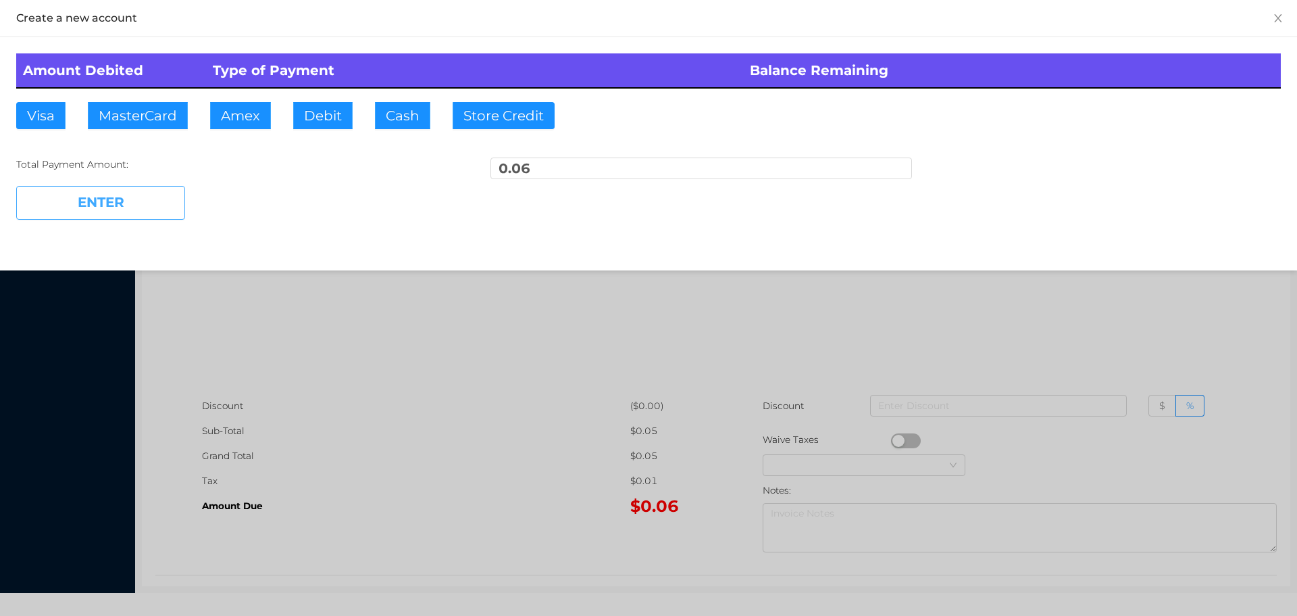
click at [137, 210] on button "ENTER" at bounding box center [100, 203] width 169 height 34
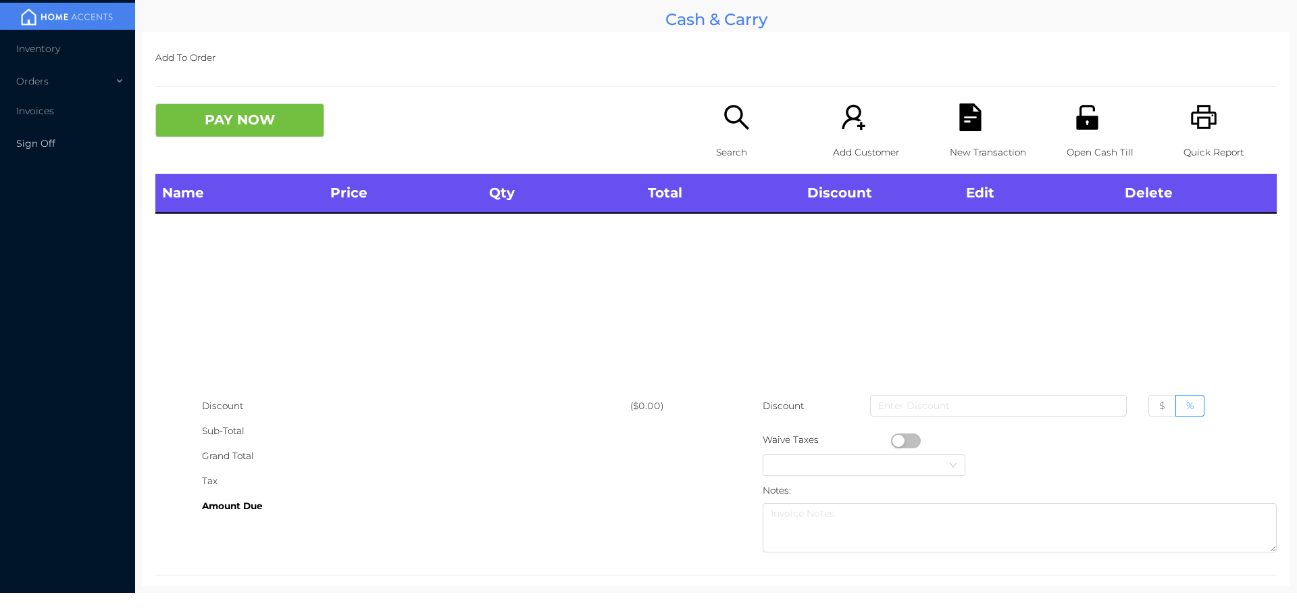
click at [34, 147] on span "Sign Off" at bounding box center [35, 143] width 39 height 12
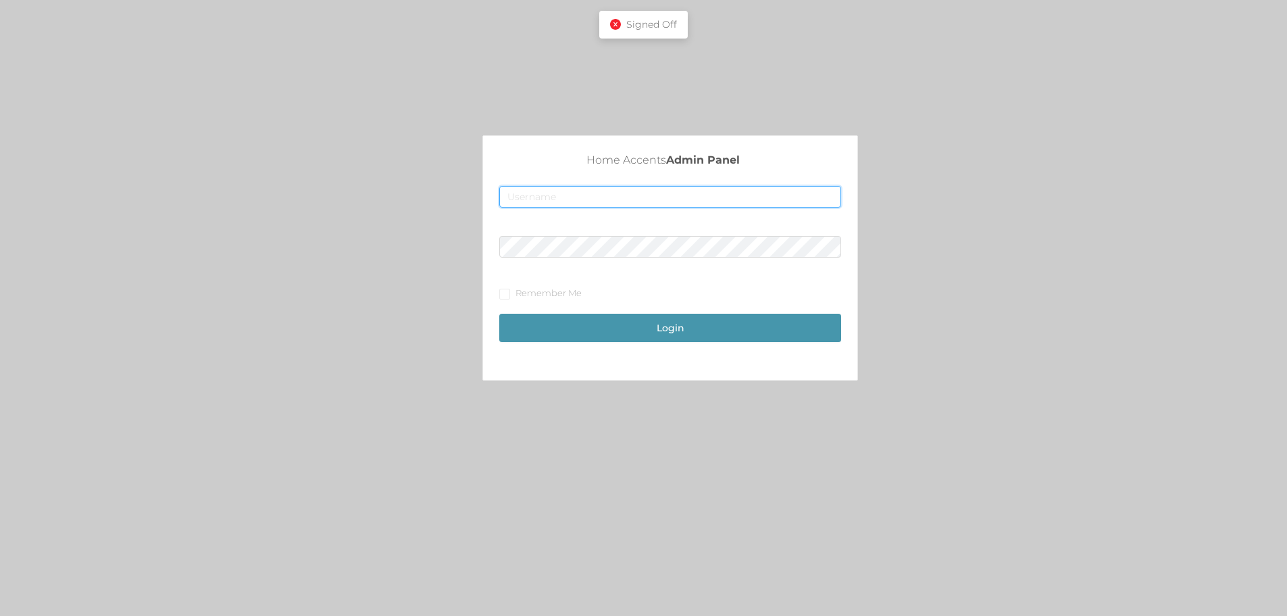
type input "[EMAIL_ADDRESS][DOMAIN_NAME]"
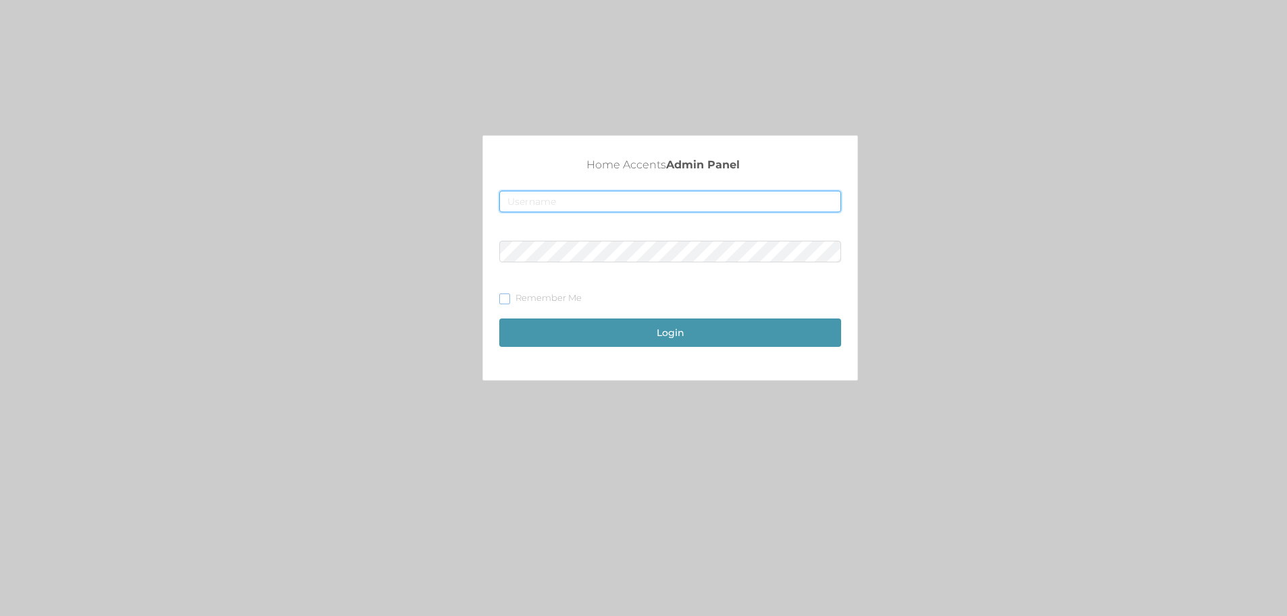
type input "[EMAIL_ADDRESS][DOMAIN_NAME]"
click at [499, 297] on input "Remember Me" at bounding box center [503, 297] width 9 height 9
checkbox input "true"
click at [691, 326] on button "Login" at bounding box center [670, 332] width 342 height 28
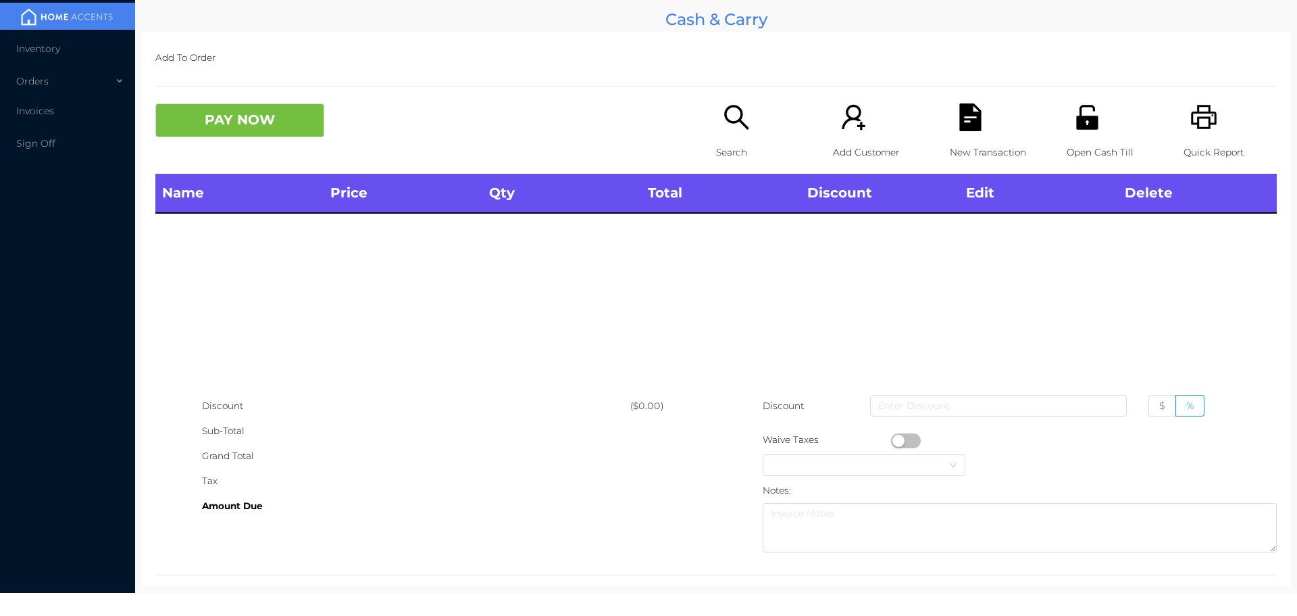
click at [733, 122] on icon "icon: search" at bounding box center [736, 117] width 24 height 24
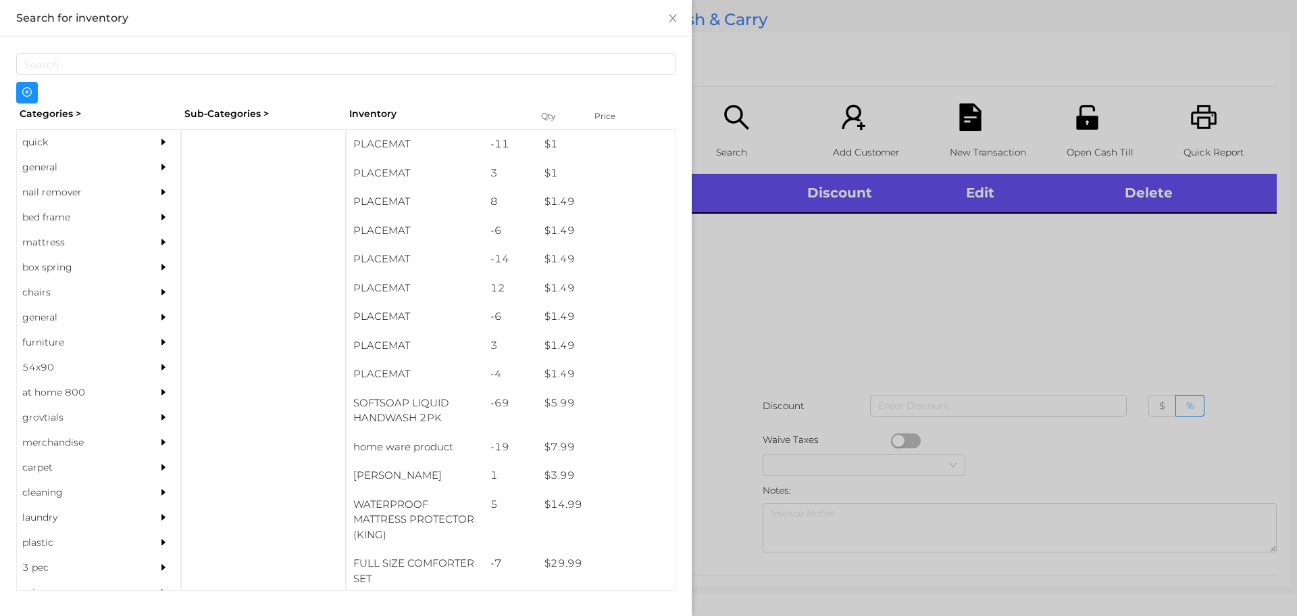
click at [35, 165] on div "general" at bounding box center [78, 167] width 123 height 25
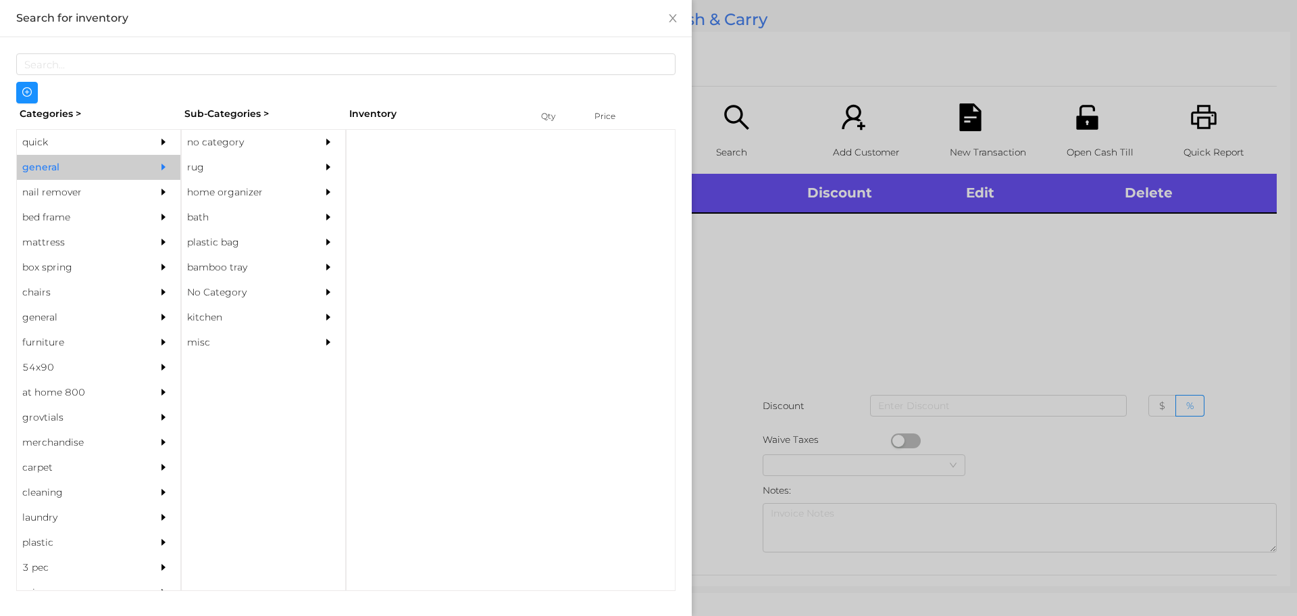
click at [206, 144] on div "no category" at bounding box center [243, 142] width 123 height 25
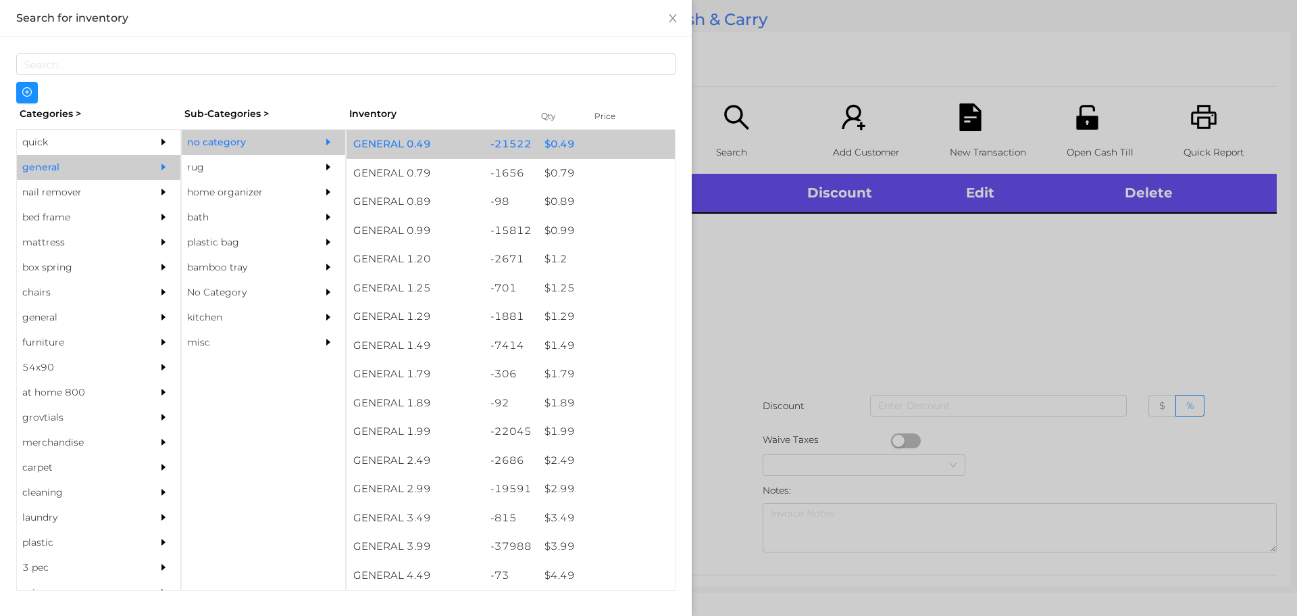
click at [558, 149] on div "$ 0.49" at bounding box center [606, 144] width 137 height 29
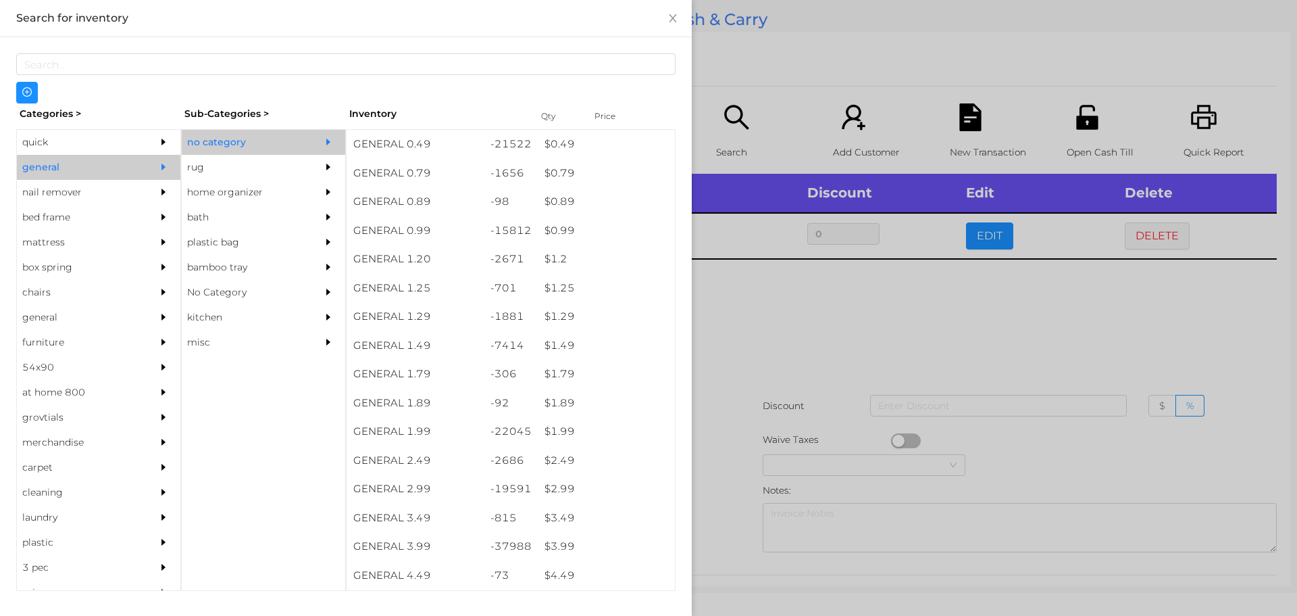
click at [845, 342] on div at bounding box center [648, 308] width 1297 height 616
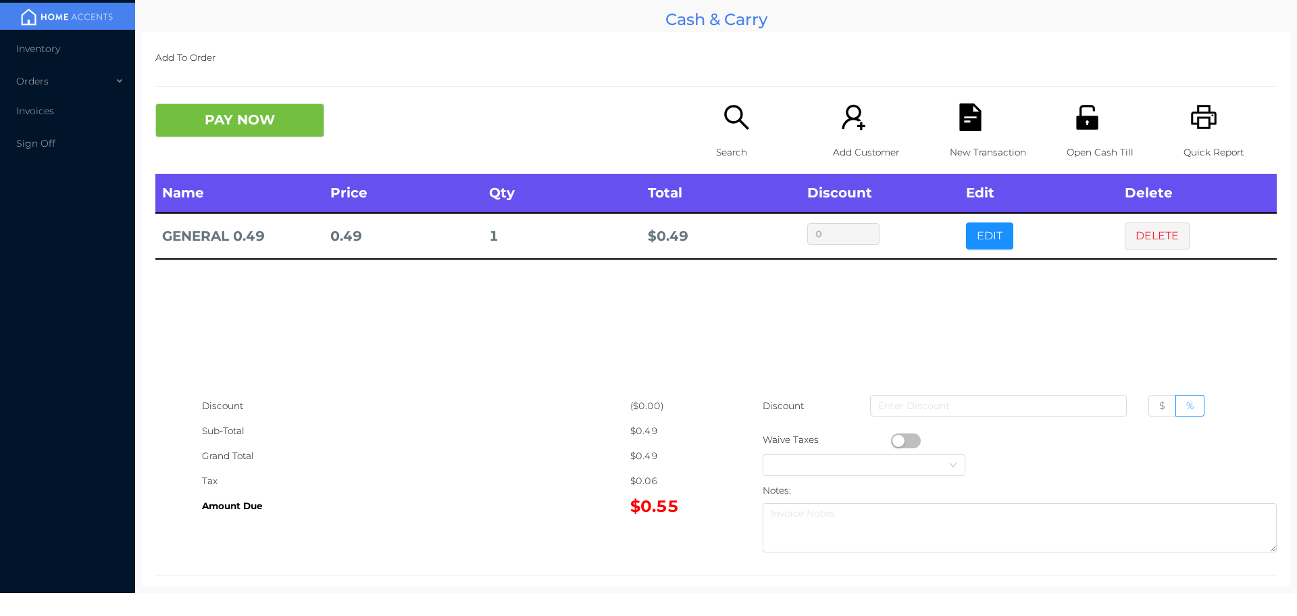
click at [1202, 126] on icon "icon: printer" at bounding box center [1205, 117] width 28 height 28
click at [1079, 137] on div "Open Cash Till" at bounding box center [1113, 138] width 93 height 70
click at [1152, 233] on button "DELETE" at bounding box center [1157, 235] width 65 height 27
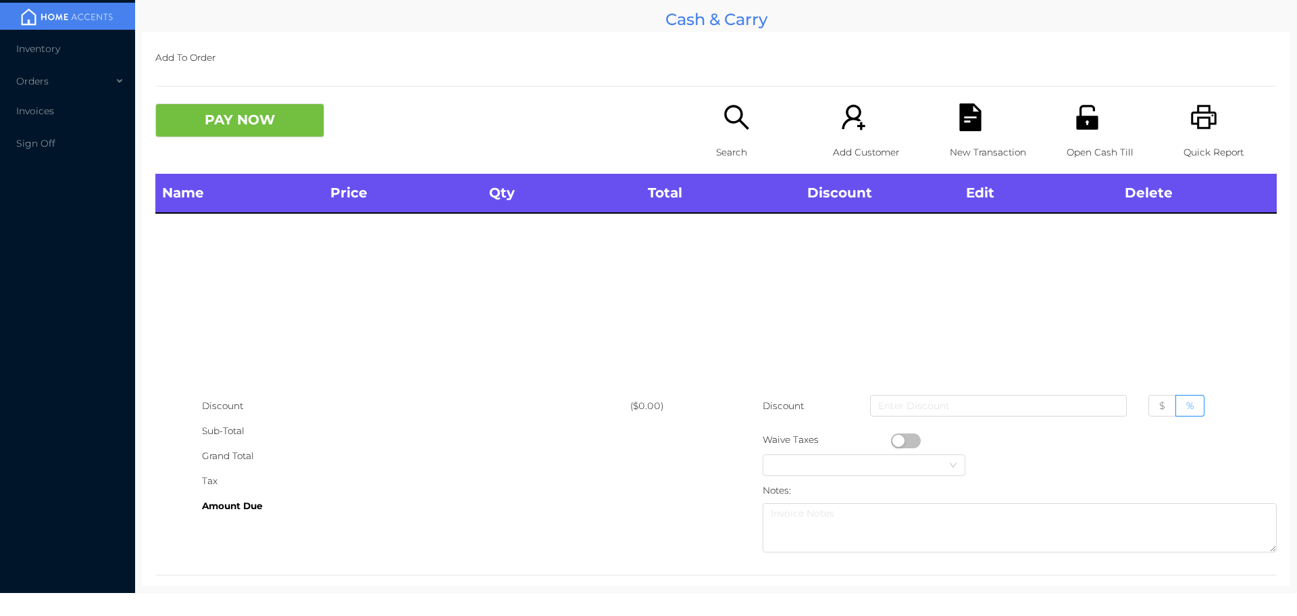
click at [1087, 112] on icon "icon: unlock" at bounding box center [1088, 117] width 28 height 28
click at [1086, 120] on icon "icon: unlock" at bounding box center [1087, 117] width 22 height 24
